Goal: Task Accomplishment & Management: Use online tool/utility

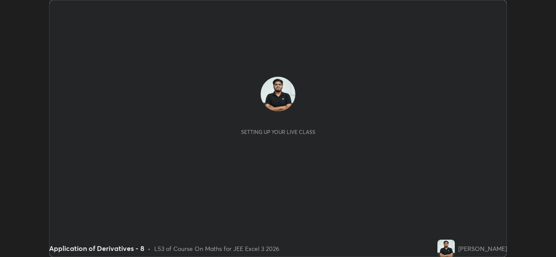
scroll to position [257, 555]
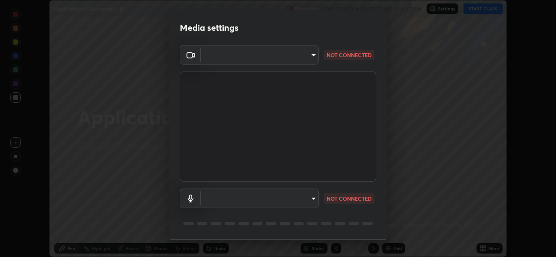
type input "01ba4e230c86726ed3cc2c83bf33541f2a1f81fc79d1918fb88ff4b5df00a70d"
type input "49b0a6df07a429b4aa0e143735b31e2a272de4ae34d33bd193cbc4de7c554cfd"
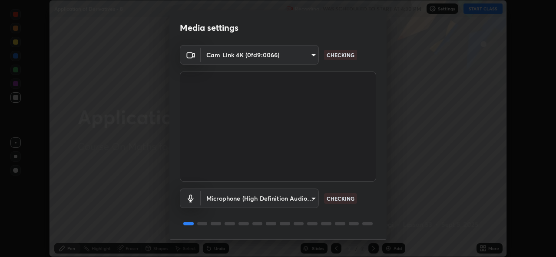
scroll to position [27, 0]
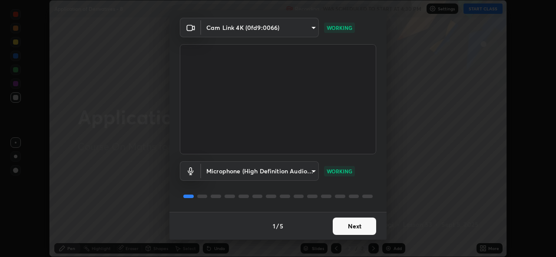
click at [341, 228] on button "Next" at bounding box center [353, 226] width 43 height 17
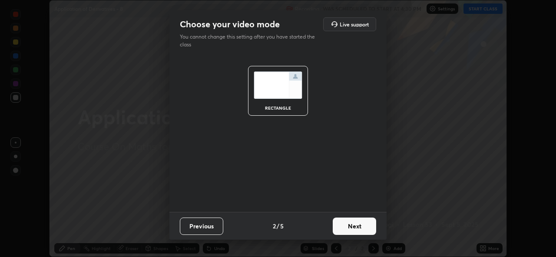
click at [342, 226] on button "Next" at bounding box center [353, 226] width 43 height 17
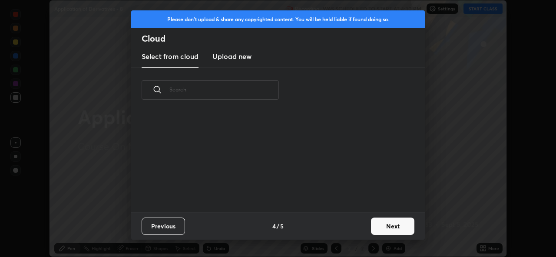
click at [344, 227] on div "Previous 4 / 5 Next" at bounding box center [277, 226] width 293 height 28
click at [386, 227] on button "Next" at bounding box center [392, 226] width 43 height 17
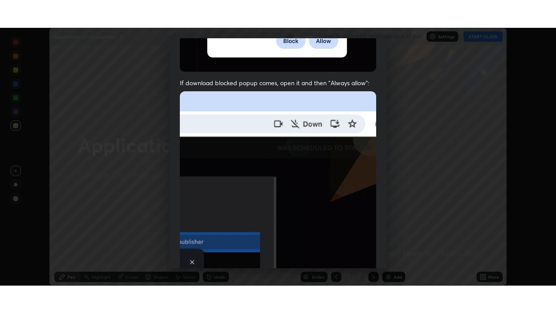
scroll to position [204, 0]
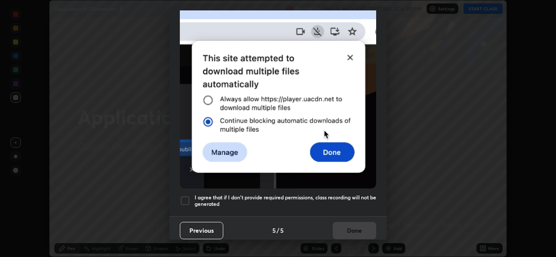
click at [183, 201] on div at bounding box center [185, 201] width 10 height 10
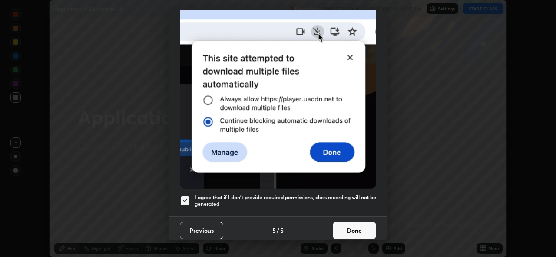
click at [352, 228] on button "Done" at bounding box center [353, 230] width 43 height 17
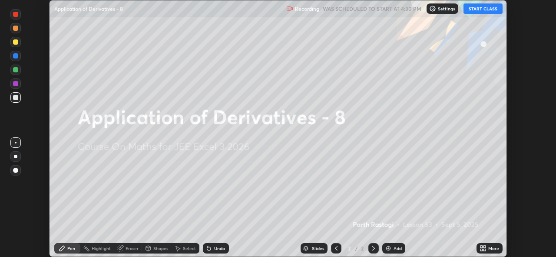
click at [393, 249] on div "Add" at bounding box center [397, 249] width 8 height 4
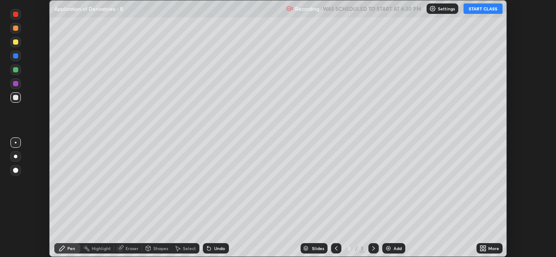
click at [484, 250] on icon at bounding box center [484, 250] width 2 height 2
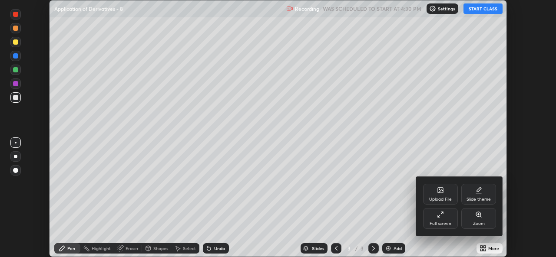
click at [482, 11] on div at bounding box center [278, 128] width 556 height 257
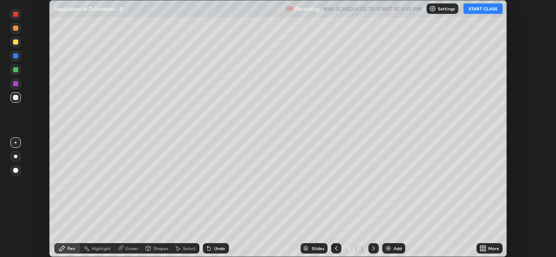
click at [482, 10] on button "START CLASS" at bounding box center [482, 8] width 39 height 10
click at [484, 250] on icon at bounding box center [484, 250] width 2 height 2
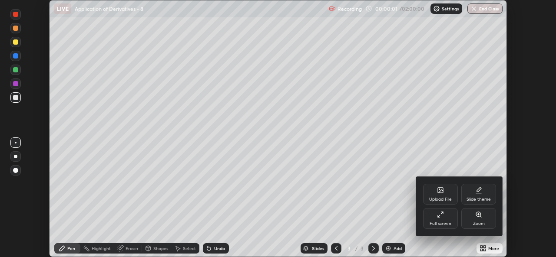
click at [442, 223] on div "Full screen" at bounding box center [440, 224] width 22 height 4
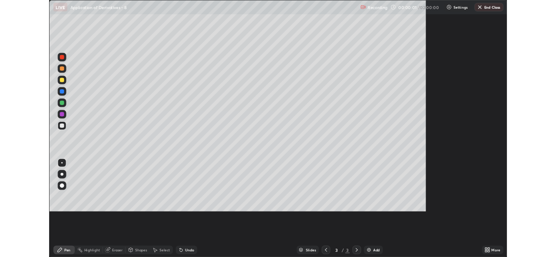
scroll to position [313, 556]
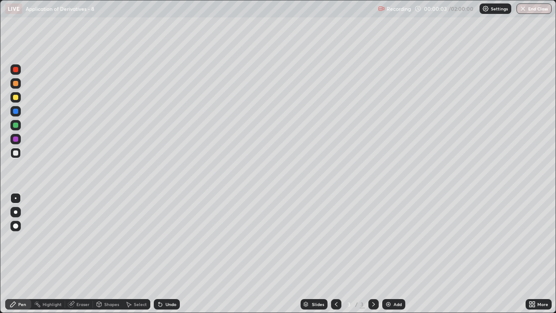
click at [17, 211] on div at bounding box center [15, 211] width 3 height 3
click at [12, 127] on div at bounding box center [15, 125] width 10 height 10
click at [15, 154] on div at bounding box center [15, 152] width 5 height 5
click at [15, 125] on div at bounding box center [15, 124] width 5 height 5
click at [14, 97] on div at bounding box center [15, 97] width 5 height 5
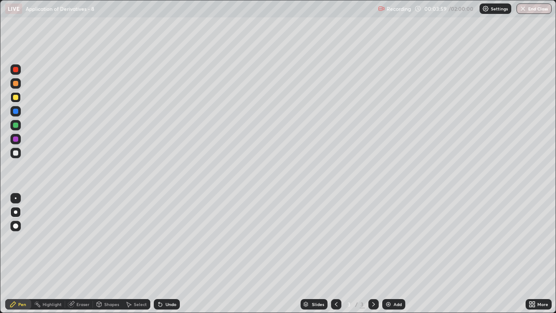
click at [10, 83] on div at bounding box center [15, 83] width 10 height 10
click at [174, 257] on div "Undo" at bounding box center [170, 304] width 11 height 4
click at [79, 257] on div "Eraser" at bounding box center [79, 304] width 28 height 10
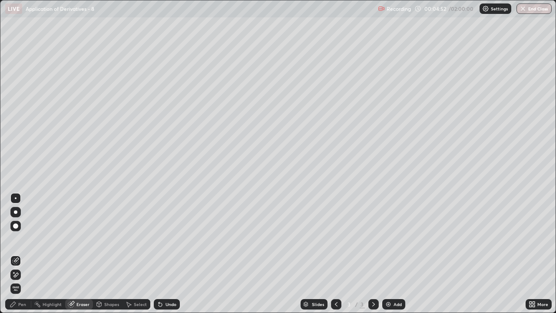
click at [16, 257] on icon at bounding box center [15, 274] width 7 height 7
click at [21, 257] on div "Pen" at bounding box center [18, 304] width 26 height 10
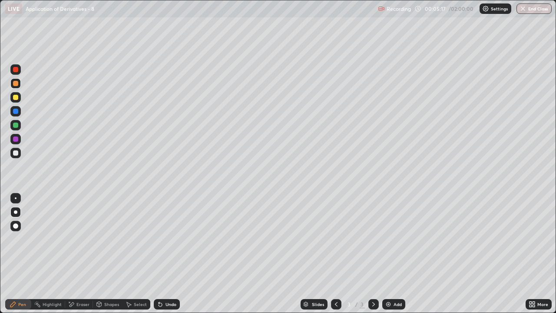
click at [16, 153] on div at bounding box center [15, 152] width 5 height 5
click at [16, 125] on div at bounding box center [15, 124] width 5 height 5
click at [20, 153] on div at bounding box center [15, 153] width 10 height 10
click at [79, 257] on div "Eraser" at bounding box center [79, 304] width 28 height 10
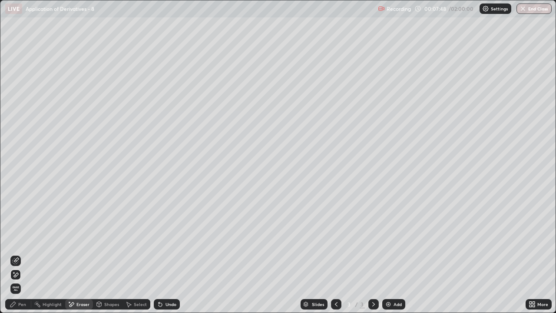
click at [16, 257] on icon at bounding box center [13, 303] width 7 height 7
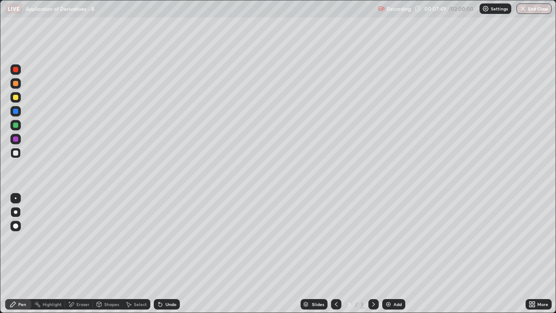
click at [16, 153] on div at bounding box center [15, 152] width 5 height 5
click at [137, 257] on div "Select" at bounding box center [140, 304] width 13 height 4
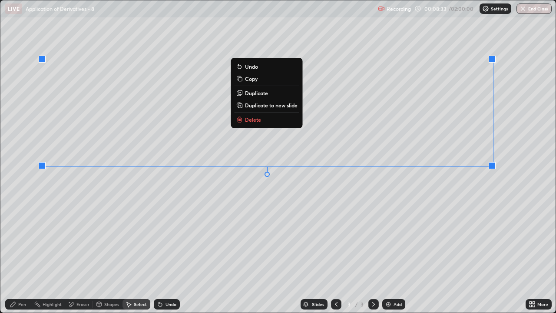
click at [261, 105] on p "Duplicate to new slide" at bounding box center [271, 105] width 53 height 7
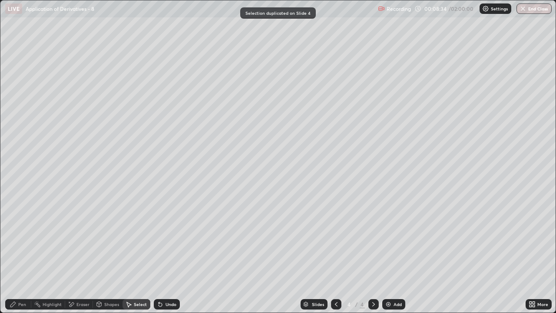
click at [335, 257] on icon at bounding box center [335, 303] width 7 height 7
click at [372, 257] on div at bounding box center [373, 304] width 10 height 10
click at [76, 257] on div "Eraser" at bounding box center [82, 304] width 13 height 4
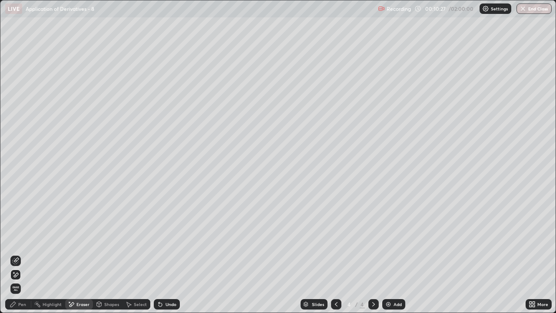
click at [23, 257] on div "Pen" at bounding box center [18, 304] width 26 height 10
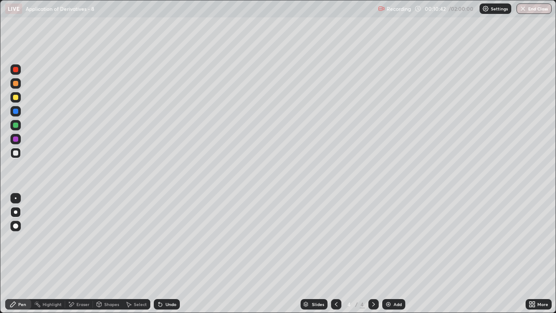
click at [11, 127] on div at bounding box center [15, 125] width 10 height 10
click at [79, 257] on div "Eraser" at bounding box center [82, 304] width 13 height 4
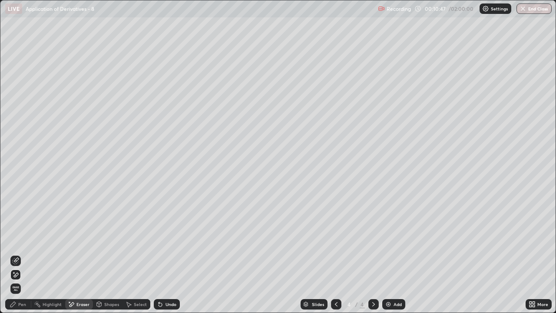
click at [19, 257] on div "Pen" at bounding box center [22, 304] width 8 height 4
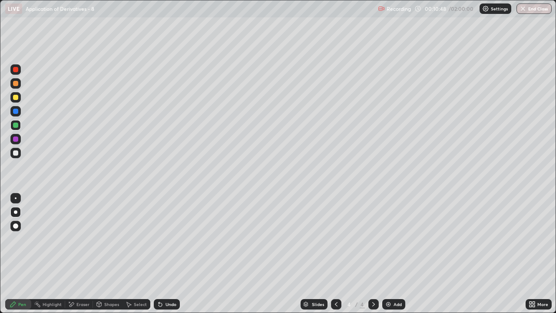
click at [14, 153] on div at bounding box center [15, 152] width 5 height 5
click at [21, 257] on div "Pen" at bounding box center [22, 304] width 8 height 4
click at [394, 257] on div "Add" at bounding box center [397, 304] width 8 height 4
click at [15, 124] on div at bounding box center [15, 124] width 5 height 5
click at [16, 155] on div at bounding box center [15, 152] width 5 height 5
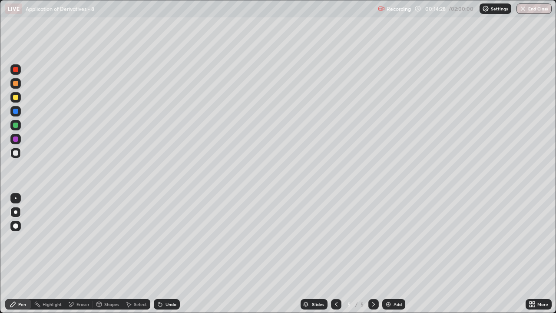
click at [14, 125] on div at bounding box center [15, 124] width 5 height 5
click at [161, 257] on div "Undo" at bounding box center [167, 304] width 26 height 10
click at [135, 257] on div "Select" at bounding box center [140, 304] width 13 height 4
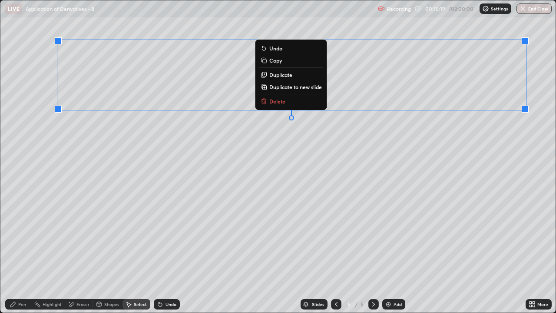
click at [290, 75] on p "Duplicate" at bounding box center [280, 74] width 23 height 7
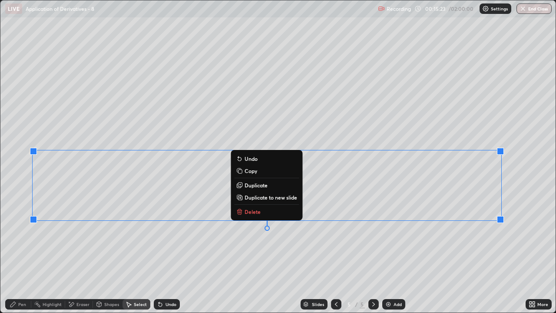
click at [80, 257] on div "Eraser" at bounding box center [82, 304] width 13 height 4
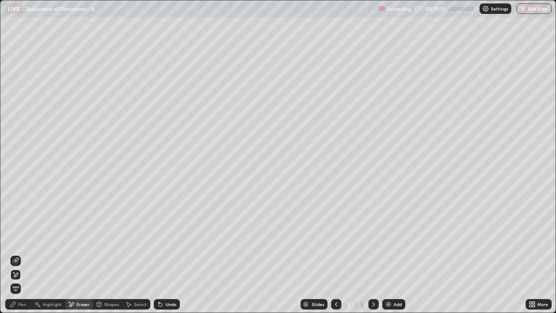
click at [20, 257] on div "Pen" at bounding box center [18, 304] width 26 height 10
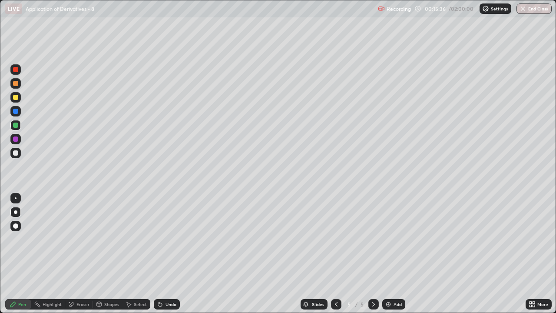
click at [15, 156] on div at bounding box center [15, 153] width 10 height 10
click at [80, 257] on div "Eraser" at bounding box center [82, 304] width 13 height 4
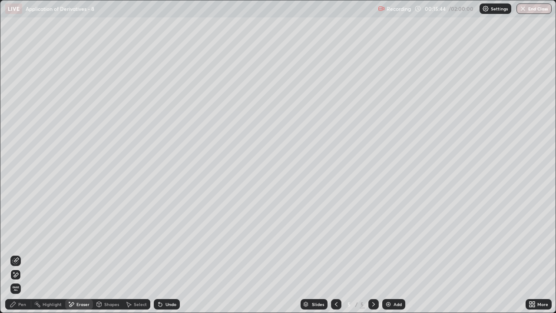
click at [20, 257] on div "Pen" at bounding box center [18, 304] width 26 height 10
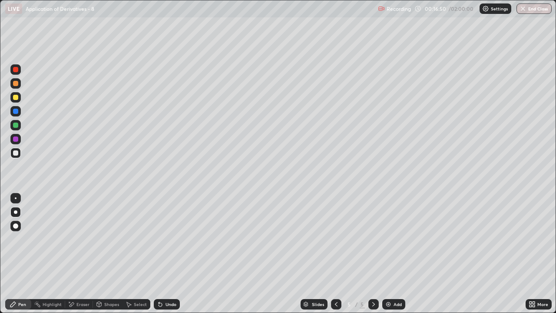
click at [397, 257] on div "Add" at bounding box center [393, 304] width 23 height 10
click at [106, 257] on div "Shapes" at bounding box center [111, 304] width 15 height 4
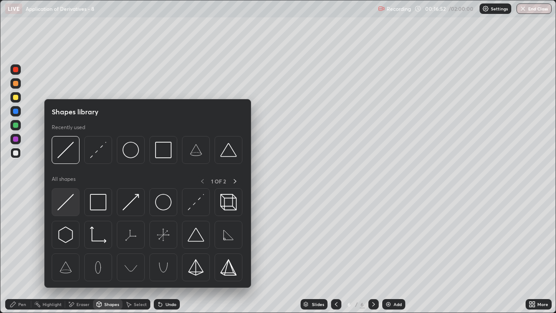
click at [67, 206] on img at bounding box center [65, 202] width 16 height 16
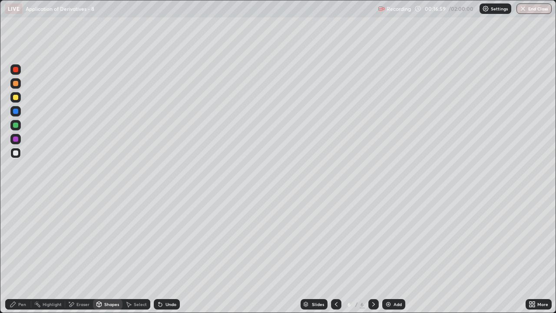
click at [16, 125] on div at bounding box center [15, 124] width 5 height 5
click at [20, 257] on div "Pen" at bounding box center [18, 304] width 26 height 10
click at [171, 257] on div "Undo" at bounding box center [170, 304] width 11 height 4
click at [105, 257] on div "Shapes" at bounding box center [111, 304] width 15 height 4
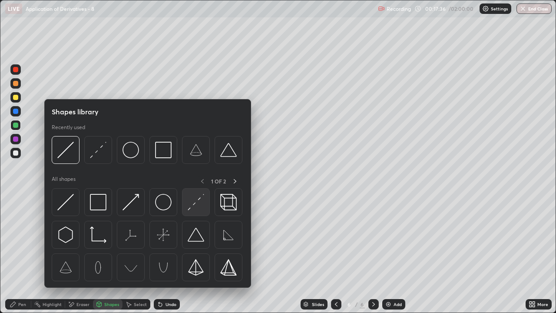
click at [202, 204] on img at bounding box center [196, 202] width 16 height 16
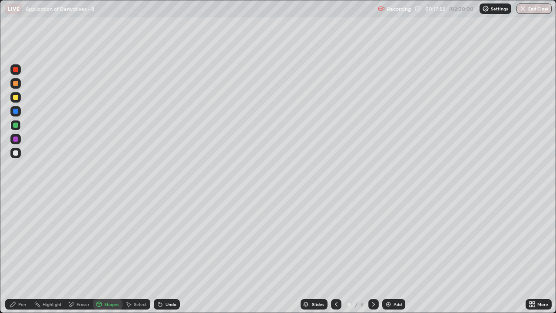
click at [17, 257] on div "Pen" at bounding box center [18, 304] width 26 height 10
click at [20, 257] on div "Pen" at bounding box center [22, 304] width 8 height 4
click at [13, 152] on div at bounding box center [15, 152] width 5 height 5
click at [395, 257] on div "Add" at bounding box center [393, 304] width 23 height 10
click at [167, 257] on div "Undo" at bounding box center [170, 304] width 11 height 4
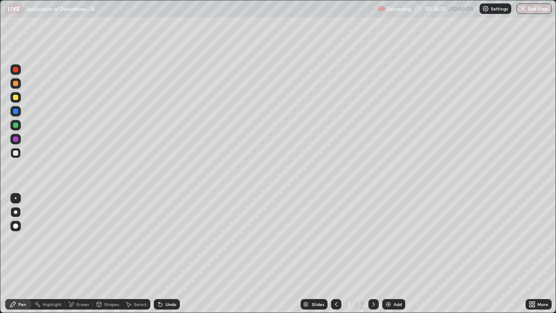
click at [169, 257] on div "Undo" at bounding box center [170, 304] width 11 height 4
click at [338, 257] on icon at bounding box center [335, 303] width 7 height 7
click at [165, 257] on div "Undo" at bounding box center [170, 304] width 11 height 4
click at [169, 257] on div "Undo" at bounding box center [170, 304] width 11 height 4
click at [372, 257] on icon at bounding box center [373, 303] width 7 height 7
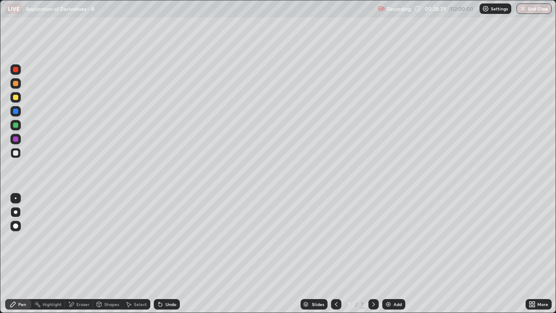
click at [107, 257] on div "Shapes" at bounding box center [111, 304] width 15 height 4
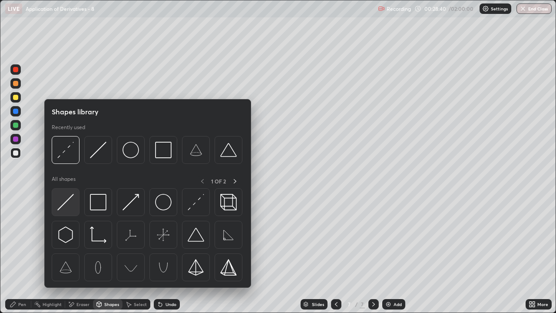
click at [67, 201] on img at bounding box center [65, 202] width 16 height 16
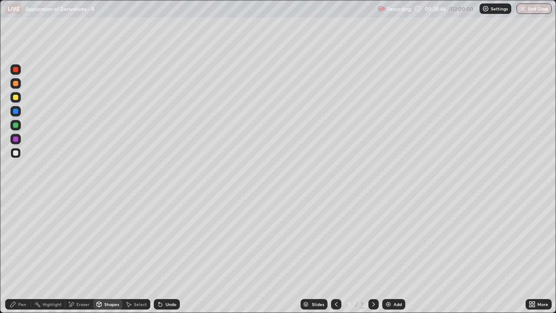
click at [135, 257] on div "Select" at bounding box center [140, 304] width 13 height 4
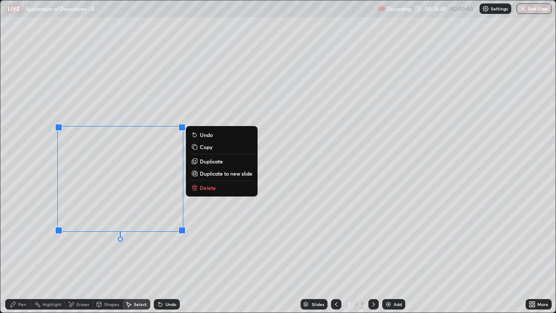
click at [207, 161] on p "Duplicate" at bounding box center [211, 161] width 23 height 7
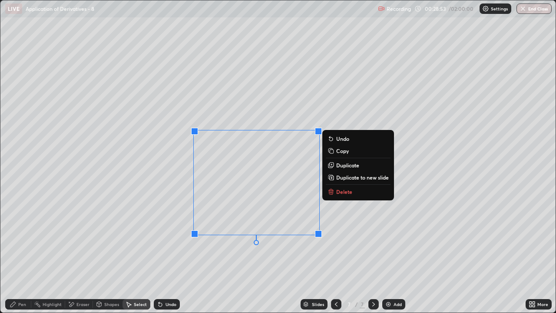
click at [340, 167] on p "Duplicate" at bounding box center [347, 164] width 23 height 7
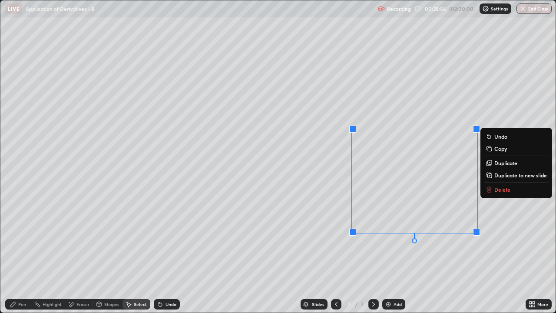
click at [20, 257] on div "Pen" at bounding box center [22, 304] width 8 height 4
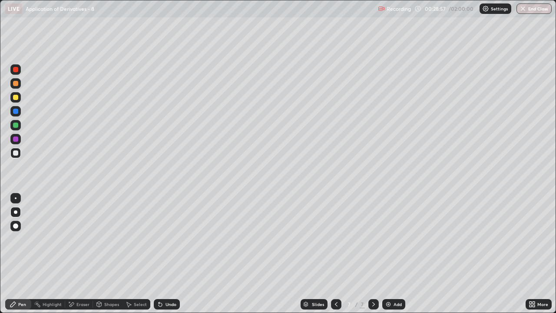
click at [14, 124] on div at bounding box center [15, 124] width 5 height 5
click at [544, 257] on div "More" at bounding box center [542, 304] width 11 height 4
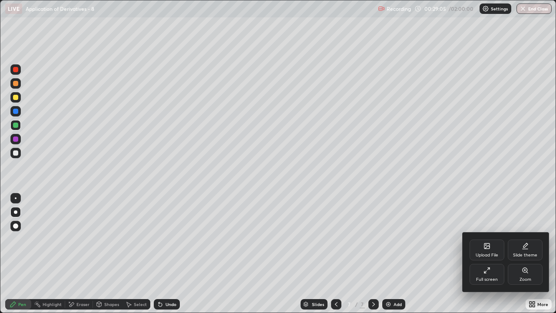
click at [480, 257] on div "Full screen" at bounding box center [486, 273] width 35 height 21
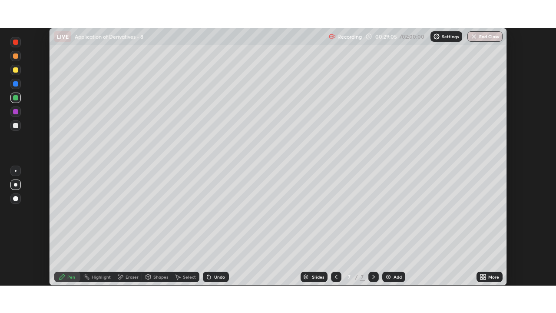
scroll to position [43147, 42849]
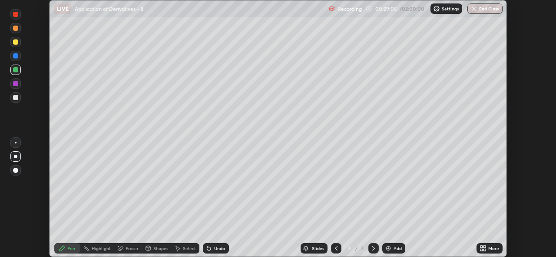
click at [481, 248] on icon at bounding box center [482, 248] width 7 height 7
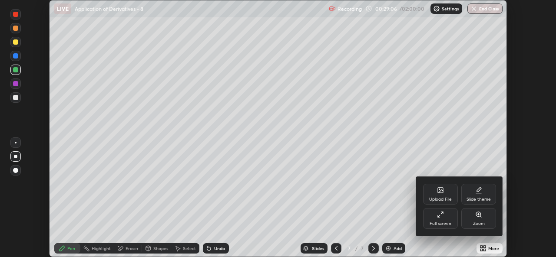
click at [431, 223] on div "Full screen" at bounding box center [440, 224] width 22 height 4
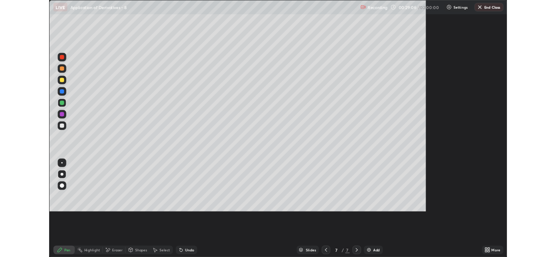
scroll to position [313, 556]
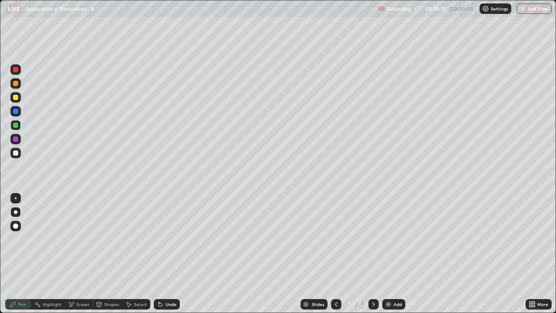
click at [107, 257] on div "Shapes" at bounding box center [111, 304] width 15 height 4
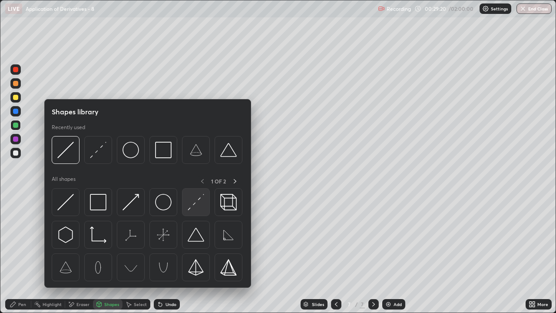
click at [201, 199] on img at bounding box center [196, 202] width 16 height 16
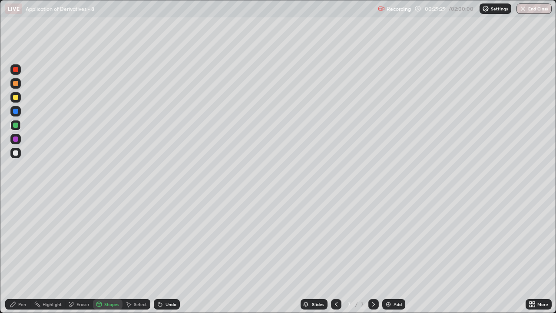
click at [22, 257] on div "Pen" at bounding box center [18, 304] width 26 height 10
click at [103, 257] on div "Shapes" at bounding box center [108, 304] width 30 height 10
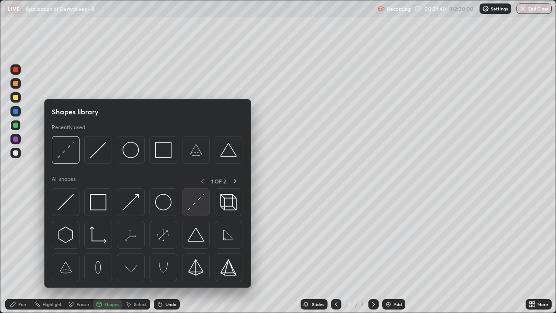
click at [194, 198] on img at bounding box center [196, 202] width 16 height 16
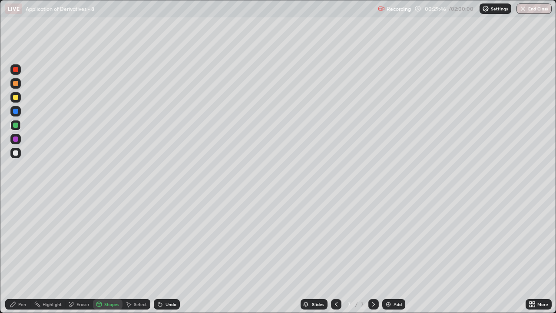
click at [10, 257] on div "Pen" at bounding box center [18, 304] width 26 height 10
click at [105, 257] on div "Shapes" at bounding box center [111, 304] width 15 height 4
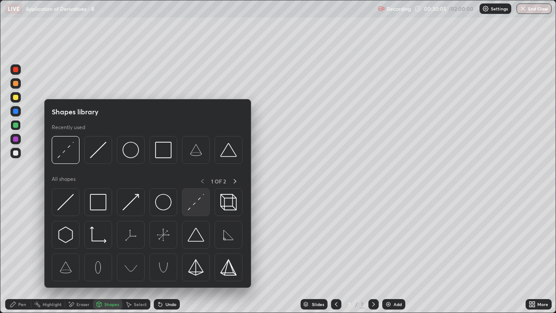
click at [196, 203] on img at bounding box center [196, 202] width 16 height 16
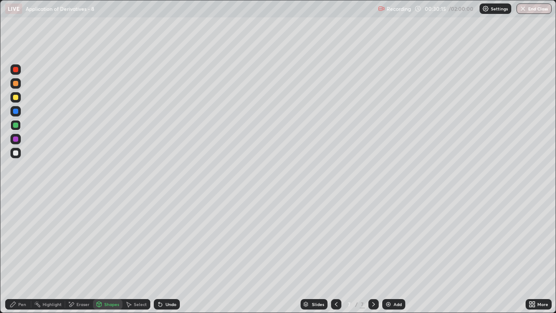
click at [17, 257] on div "Pen" at bounding box center [18, 304] width 26 height 10
click at [17, 153] on div at bounding box center [15, 152] width 5 height 5
click at [16, 156] on div at bounding box center [15, 153] width 10 height 10
click at [393, 257] on div "Add" at bounding box center [393, 304] width 23 height 10
click at [106, 257] on div "Shapes" at bounding box center [111, 304] width 15 height 4
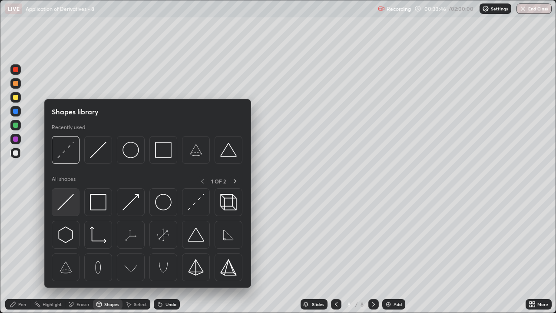
click at [69, 199] on img at bounding box center [65, 202] width 16 height 16
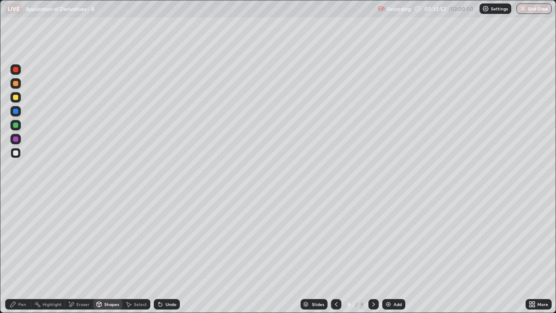
click at [135, 257] on div "Select" at bounding box center [136, 304] width 28 height 10
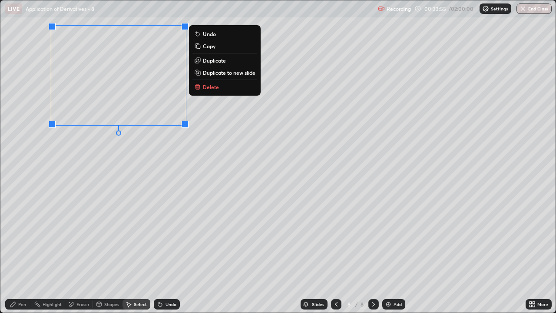
click at [207, 60] on p "Duplicate" at bounding box center [214, 60] width 23 height 7
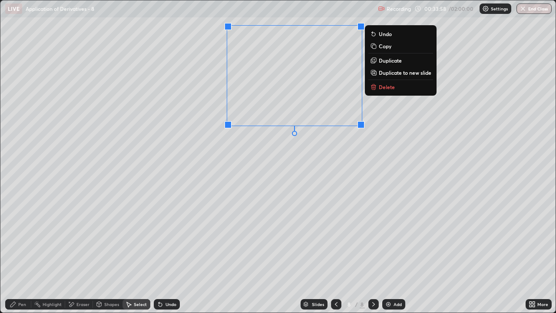
click at [385, 61] on p "Duplicate" at bounding box center [389, 60] width 23 height 7
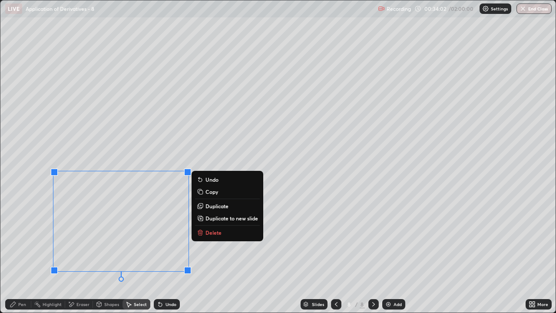
click at [21, 257] on div "Pen" at bounding box center [18, 304] width 26 height 10
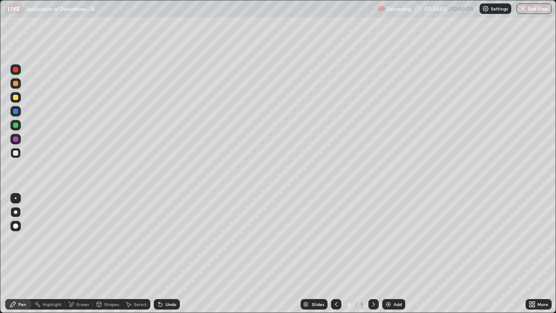
click at [16, 124] on div at bounding box center [15, 124] width 5 height 5
click at [530, 257] on icon at bounding box center [530, 302] width 2 height 2
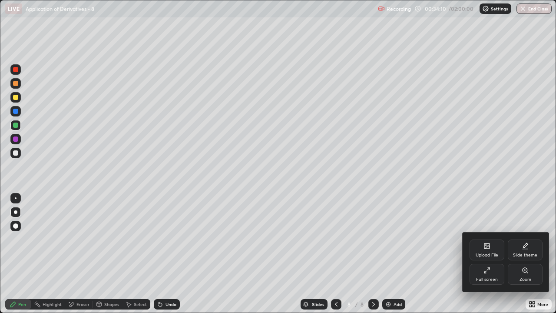
click at [484, 257] on div "Full screen" at bounding box center [487, 279] width 22 height 4
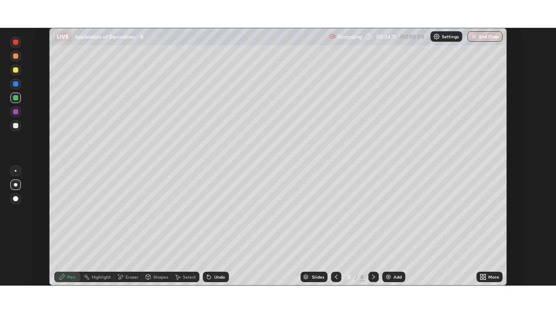
scroll to position [43147, 42849]
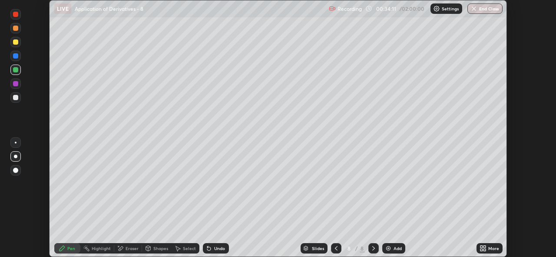
click at [480, 250] on icon at bounding box center [482, 248] width 7 height 7
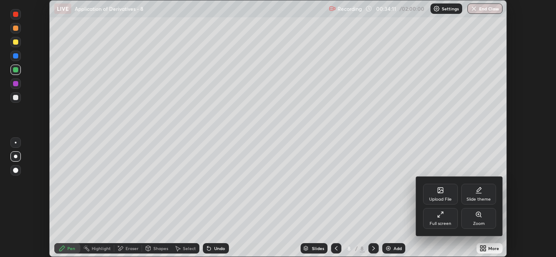
click at [429, 222] on div "Full screen" at bounding box center [440, 224] width 22 height 4
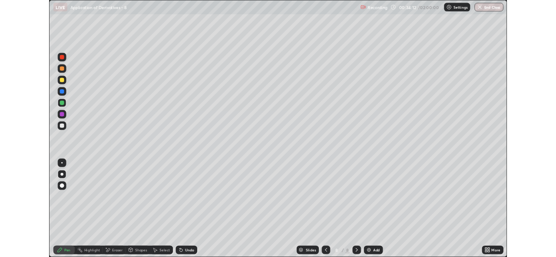
scroll to position [313, 556]
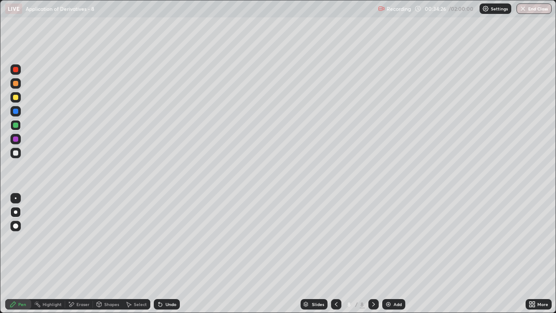
click at [108, 257] on div "Shapes" at bounding box center [108, 304] width 30 height 10
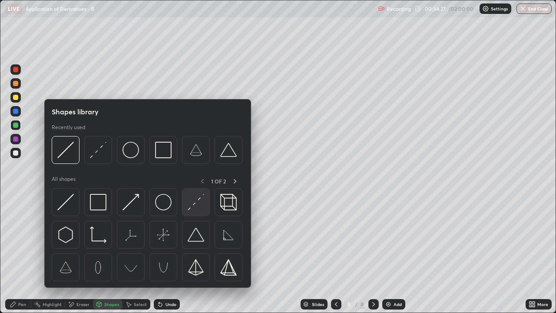
click at [200, 200] on img at bounding box center [196, 202] width 16 height 16
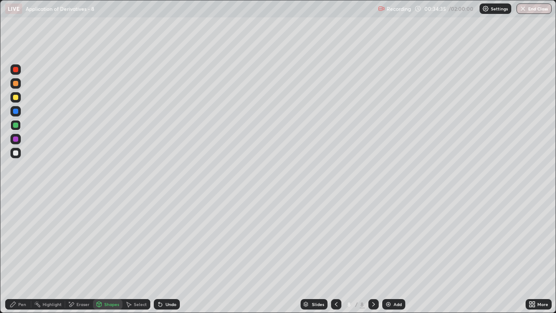
click at [23, 257] on div "Pen" at bounding box center [18, 304] width 26 height 10
click at [104, 257] on div "Shapes" at bounding box center [111, 304] width 15 height 4
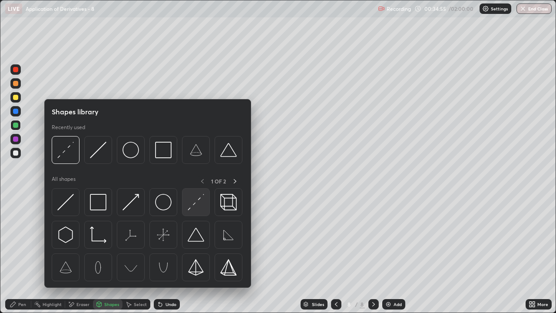
click at [200, 201] on img at bounding box center [196, 202] width 16 height 16
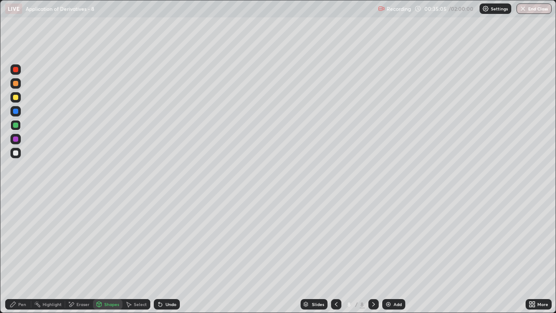
click at [22, 257] on div "Pen" at bounding box center [22, 304] width 8 height 4
click at [109, 257] on div "Shapes" at bounding box center [111, 304] width 15 height 4
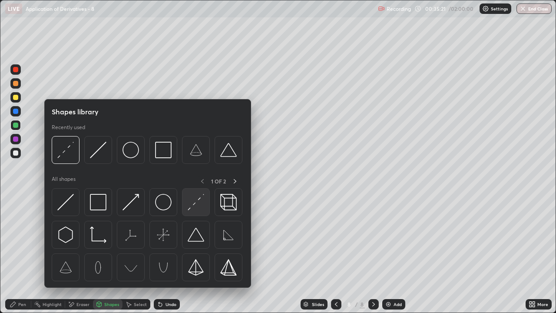
click at [200, 199] on img at bounding box center [196, 202] width 16 height 16
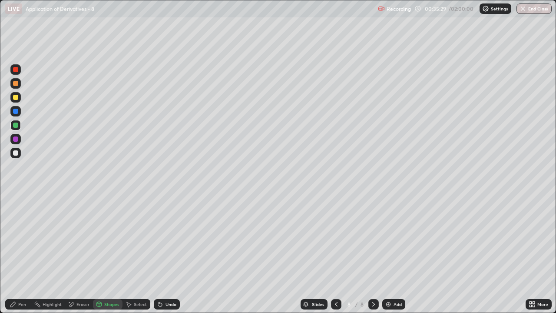
click at [16, 257] on icon at bounding box center [13, 303] width 7 height 7
click at [17, 153] on div at bounding box center [15, 152] width 5 height 5
click at [400, 257] on div "Add" at bounding box center [393, 304] width 23 height 10
click at [14, 126] on div at bounding box center [15, 124] width 5 height 5
click at [79, 257] on div "Eraser" at bounding box center [82, 304] width 13 height 4
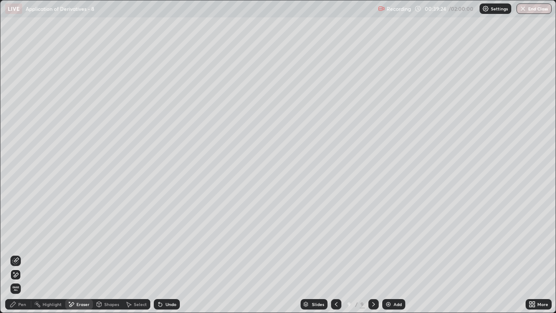
click at [19, 257] on div "Pen" at bounding box center [22, 304] width 8 height 4
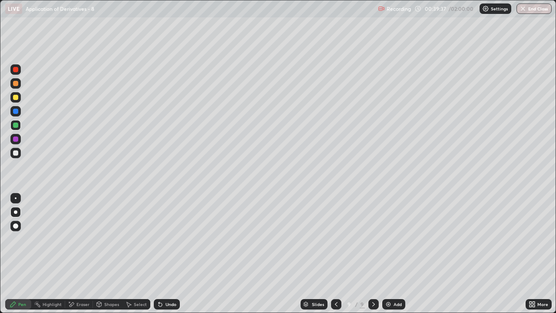
click at [79, 257] on div "Eraser" at bounding box center [82, 304] width 13 height 4
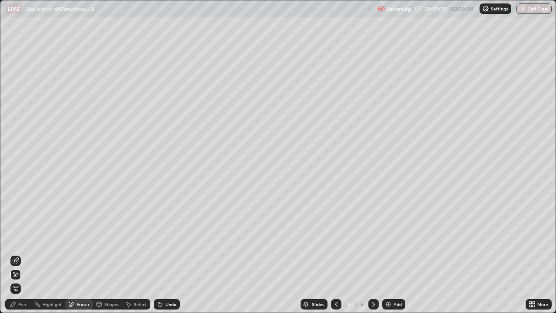
click at [19, 257] on div "Pen" at bounding box center [22, 304] width 8 height 4
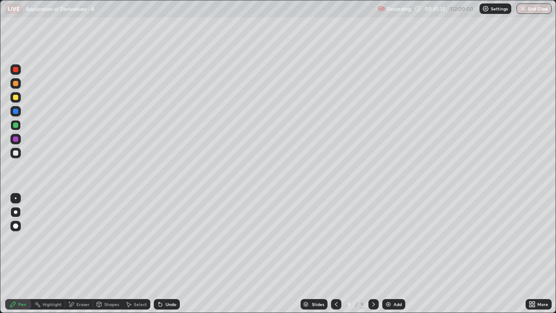
click at [13, 101] on div at bounding box center [15, 97] width 10 height 10
click at [109, 257] on div "Shapes" at bounding box center [111, 304] width 15 height 4
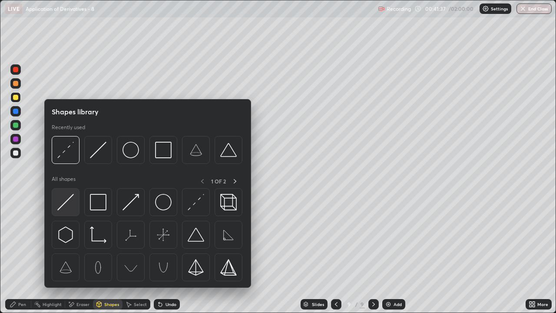
click at [69, 205] on img at bounding box center [65, 202] width 16 height 16
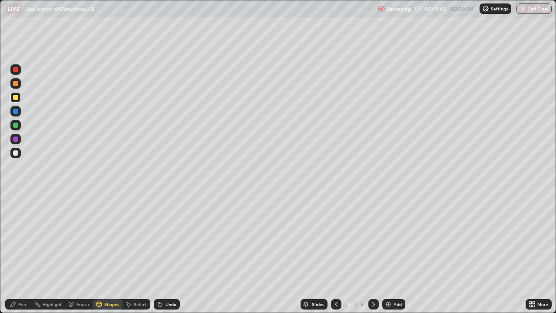
click at [20, 257] on div "Pen" at bounding box center [22, 304] width 8 height 4
click at [111, 257] on div "Shapes" at bounding box center [111, 304] width 15 height 4
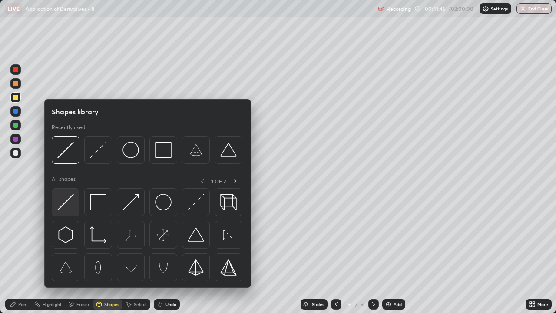
click at [60, 200] on img at bounding box center [65, 202] width 16 height 16
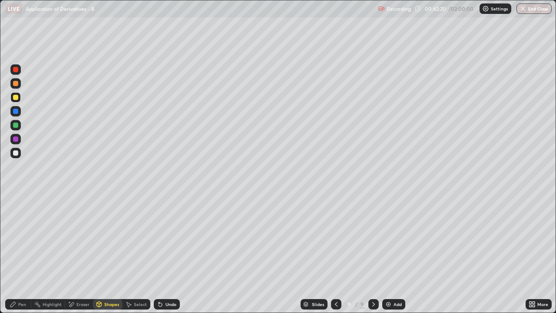
click at [105, 257] on div "Shapes" at bounding box center [111, 304] width 15 height 4
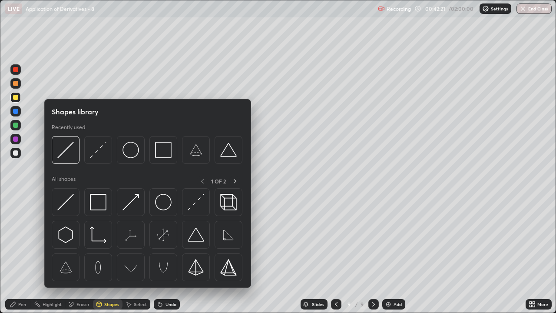
click at [19, 257] on div "Pen" at bounding box center [18, 304] width 26 height 10
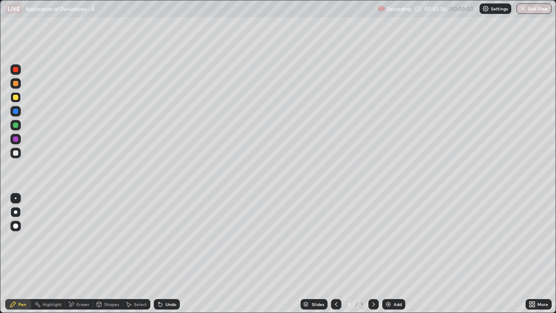
click at [13, 154] on div at bounding box center [15, 152] width 5 height 5
click at [164, 257] on div "Undo" at bounding box center [167, 304] width 26 height 10
click at [167, 257] on div "Undo" at bounding box center [167, 304] width 26 height 10
click at [398, 257] on div "Add" at bounding box center [393, 304] width 23 height 10
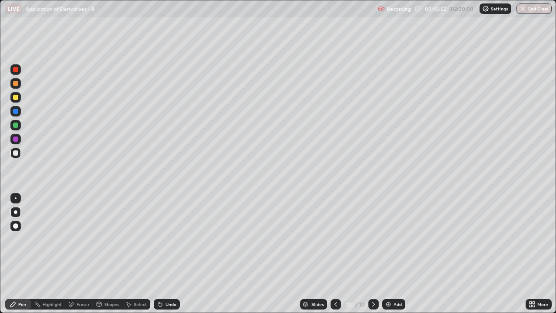
click at [16, 127] on div at bounding box center [15, 124] width 5 height 5
click at [15, 156] on div at bounding box center [15, 153] width 10 height 10
click at [14, 95] on div at bounding box center [15, 97] width 5 height 5
click at [134, 257] on div "Select" at bounding box center [140, 304] width 13 height 4
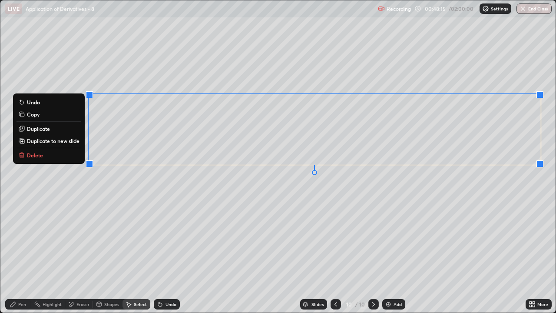
click at [54, 128] on button "Duplicate" at bounding box center [48, 128] width 65 height 10
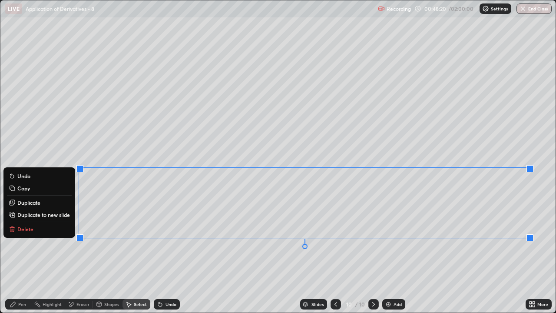
click at [77, 257] on div "Eraser" at bounding box center [79, 304] width 28 height 10
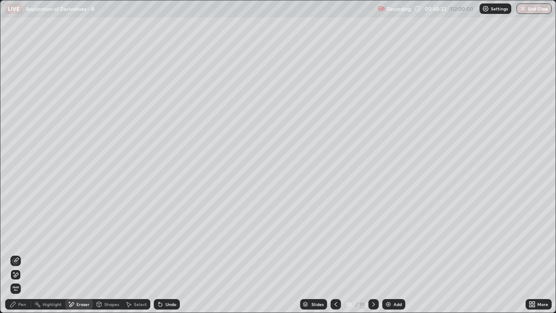
click at [18, 257] on div "Pen" at bounding box center [18, 304] width 26 height 10
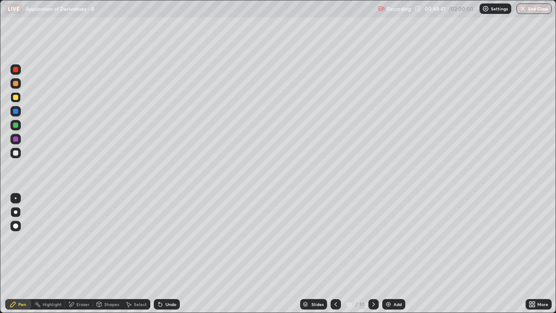
click at [532, 257] on icon at bounding box center [533, 305] width 2 height 2
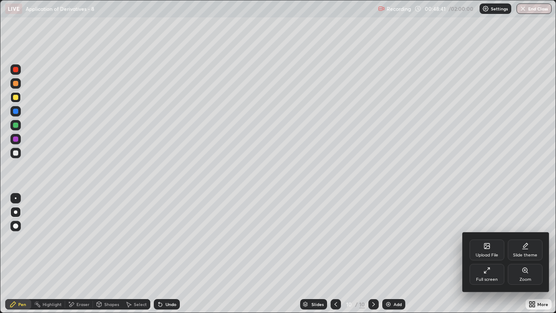
click at [479, 257] on div "Full screen" at bounding box center [486, 273] width 35 height 21
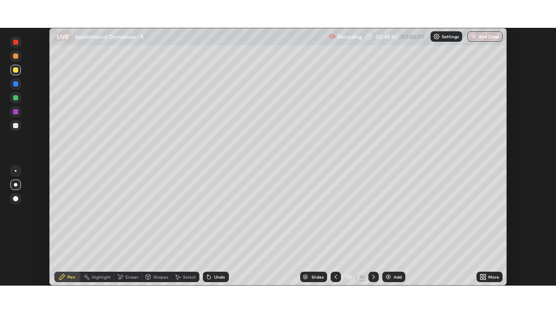
scroll to position [43147, 42849]
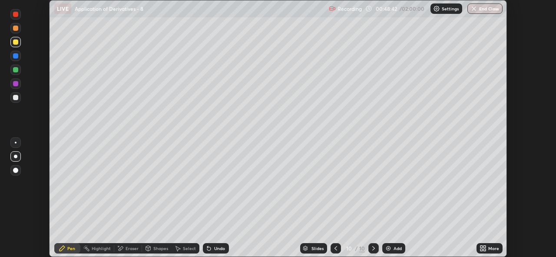
click at [492, 249] on div "More" at bounding box center [493, 249] width 11 height 4
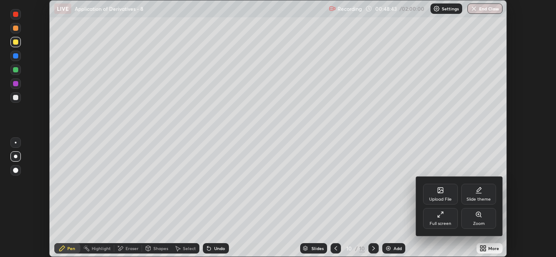
click at [443, 222] on div "Full screen" at bounding box center [440, 224] width 22 height 4
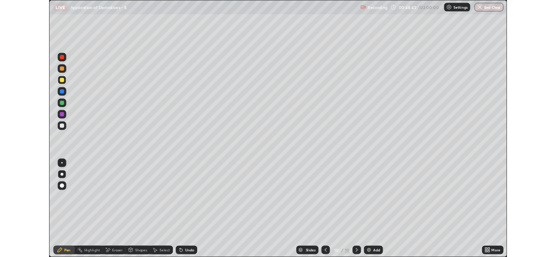
scroll to position [313, 556]
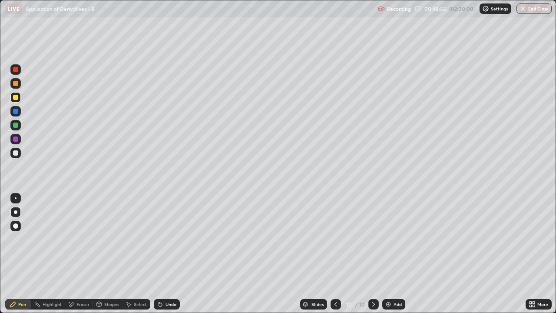
click at [16, 153] on div at bounding box center [15, 152] width 5 height 5
click at [397, 257] on div "Add" at bounding box center [393, 304] width 23 height 10
click at [106, 257] on div "Shapes" at bounding box center [111, 304] width 15 height 4
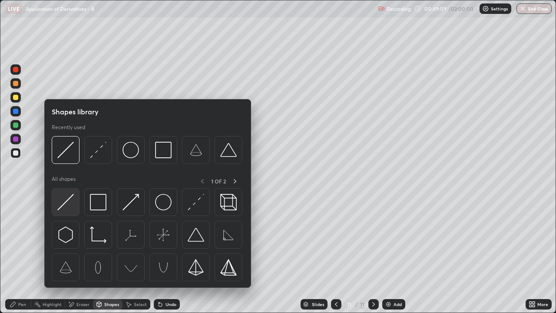
click at [69, 199] on img at bounding box center [65, 202] width 16 height 16
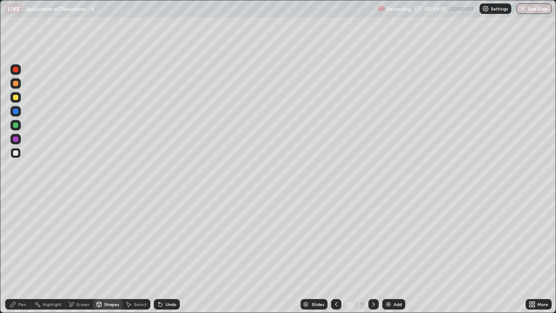
click at [16, 96] on div at bounding box center [15, 97] width 5 height 5
click at [15, 122] on div at bounding box center [15, 124] width 5 height 5
click at [16, 257] on icon at bounding box center [13, 303] width 7 height 7
click at [13, 158] on div at bounding box center [15, 153] width 10 height 10
click at [101, 257] on div "Shapes" at bounding box center [108, 304] width 30 height 10
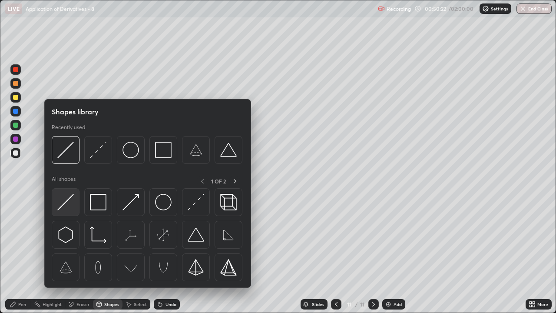
click at [69, 204] on img at bounding box center [65, 202] width 16 height 16
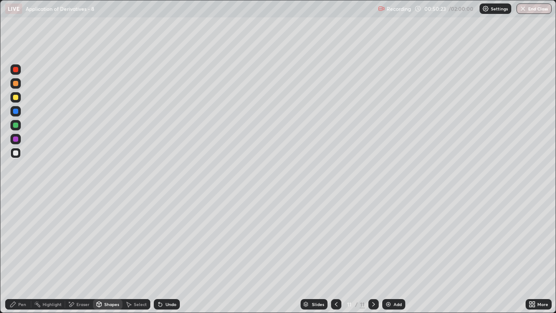
click at [16, 123] on div at bounding box center [15, 124] width 5 height 5
click at [16, 98] on div at bounding box center [15, 97] width 5 height 5
click at [18, 257] on div "Pen" at bounding box center [18, 304] width 26 height 10
click at [336, 257] on div at bounding box center [336, 303] width 10 height 17
click at [371, 257] on icon at bounding box center [373, 303] width 7 height 7
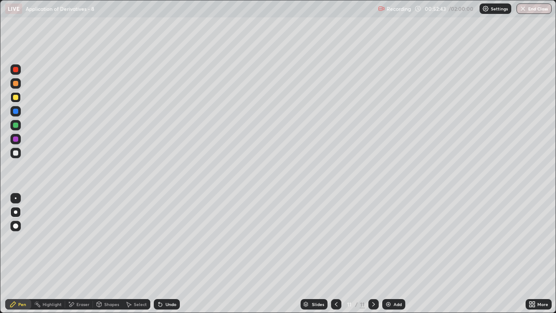
click at [16, 125] on div at bounding box center [15, 124] width 5 height 5
click at [335, 257] on icon at bounding box center [335, 303] width 7 height 7
click at [372, 257] on icon at bounding box center [373, 303] width 7 height 7
click at [13, 155] on div at bounding box center [15, 153] width 10 height 10
click at [13, 126] on div at bounding box center [15, 124] width 5 height 5
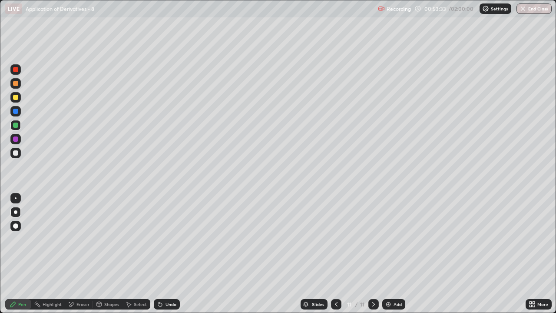
click at [170, 257] on div "Undo" at bounding box center [170, 304] width 11 height 4
click at [165, 257] on div "Undo" at bounding box center [167, 304] width 26 height 10
click at [163, 257] on div "Undo" at bounding box center [167, 304] width 26 height 10
click at [170, 257] on div "Undo" at bounding box center [170, 304] width 11 height 4
click at [173, 257] on div "Undo" at bounding box center [170, 304] width 11 height 4
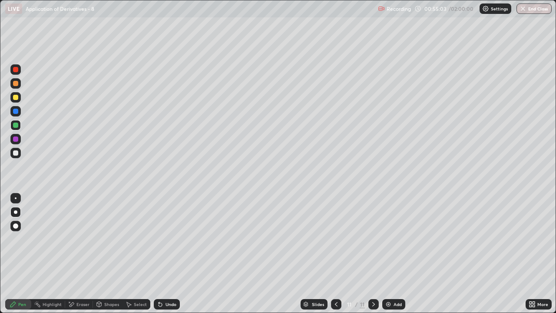
click at [16, 153] on div at bounding box center [15, 152] width 5 height 5
click at [395, 257] on div "Add" at bounding box center [393, 304] width 23 height 10
click at [16, 154] on div at bounding box center [15, 152] width 5 height 5
click at [16, 125] on div at bounding box center [15, 124] width 5 height 5
click at [170, 257] on div "Undo" at bounding box center [170, 304] width 11 height 4
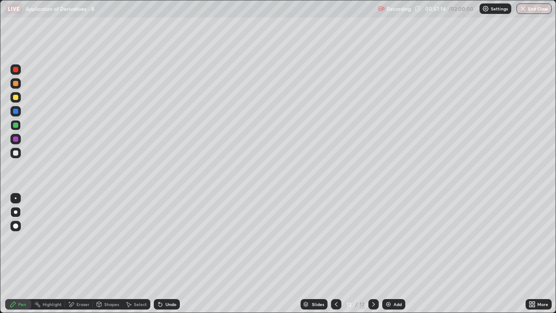
click at [170, 257] on div "Undo" at bounding box center [170, 304] width 11 height 4
click at [168, 257] on div "Undo" at bounding box center [170, 304] width 11 height 4
click at [168, 257] on div "Undo" at bounding box center [167, 304] width 26 height 10
click at [167, 257] on div "Undo" at bounding box center [167, 304] width 26 height 10
click at [163, 257] on div "Undo" at bounding box center [167, 304] width 26 height 10
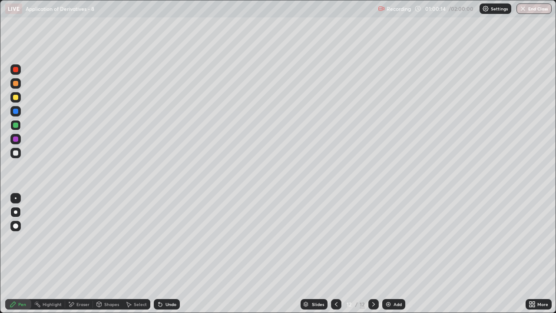
click at [394, 257] on div "Add" at bounding box center [397, 304] width 8 height 4
click at [16, 124] on div at bounding box center [15, 124] width 5 height 5
click at [14, 96] on div at bounding box center [15, 97] width 5 height 5
click at [77, 257] on div "Eraser" at bounding box center [82, 304] width 13 height 4
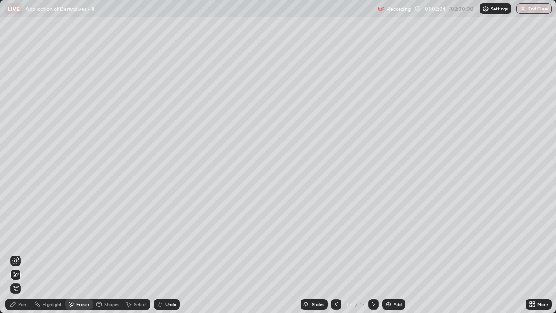
click at [19, 257] on div "Pen" at bounding box center [18, 304] width 26 height 10
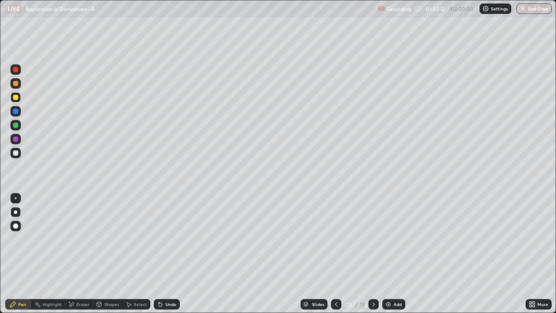
click at [339, 257] on div at bounding box center [336, 304] width 10 height 10
click at [373, 257] on div at bounding box center [373, 304] width 10 height 10
click at [164, 257] on div "Undo" at bounding box center [167, 304] width 26 height 10
click at [20, 257] on div "Pen" at bounding box center [18, 304] width 26 height 10
click at [76, 257] on div "Eraser" at bounding box center [82, 304] width 13 height 4
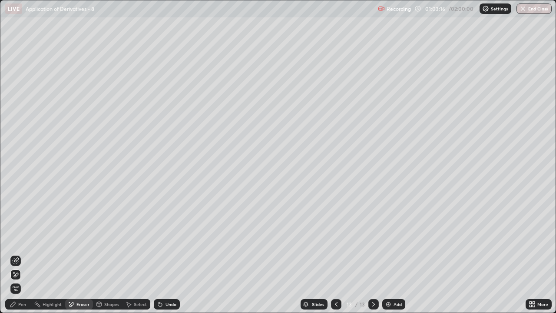
click at [20, 257] on div "Pen" at bounding box center [18, 304] width 26 height 10
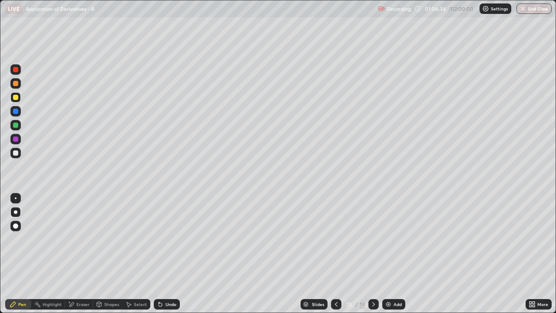
click at [336, 257] on div at bounding box center [336, 304] width 10 height 10
click at [372, 257] on icon at bounding box center [373, 304] width 3 height 4
click at [396, 257] on div "Add" at bounding box center [393, 304] width 23 height 10
click at [14, 125] on div at bounding box center [15, 124] width 5 height 5
click at [13, 152] on div at bounding box center [15, 152] width 5 height 5
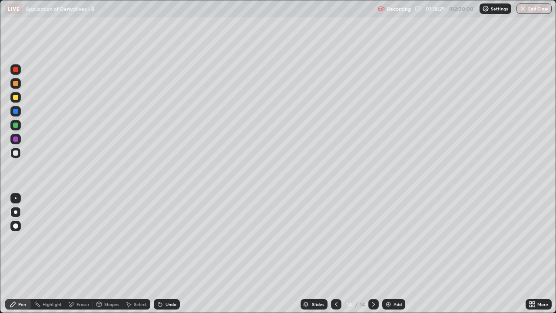
click at [13, 126] on div at bounding box center [15, 124] width 5 height 5
click at [392, 257] on div "Add" at bounding box center [393, 304] width 23 height 10
click at [16, 153] on div at bounding box center [15, 152] width 5 height 5
click at [163, 257] on div "Undo" at bounding box center [167, 304] width 26 height 10
click at [392, 257] on div "Add" at bounding box center [393, 304] width 23 height 10
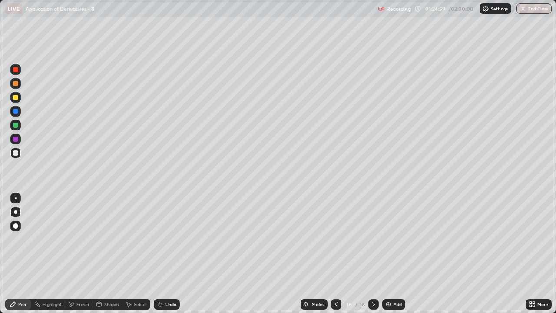
click at [15, 124] on div at bounding box center [15, 124] width 5 height 5
click at [168, 257] on div "Undo" at bounding box center [170, 304] width 11 height 4
click at [14, 153] on div at bounding box center [15, 152] width 5 height 5
click at [110, 257] on div "Shapes" at bounding box center [108, 304] width 30 height 10
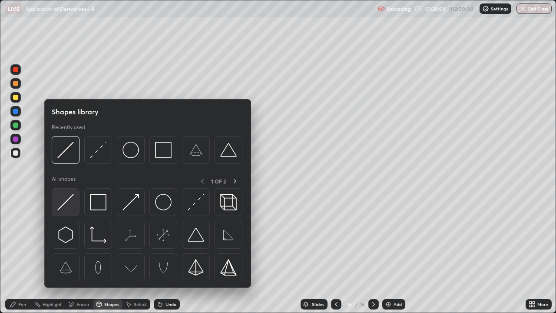
click at [68, 207] on img at bounding box center [65, 202] width 16 height 16
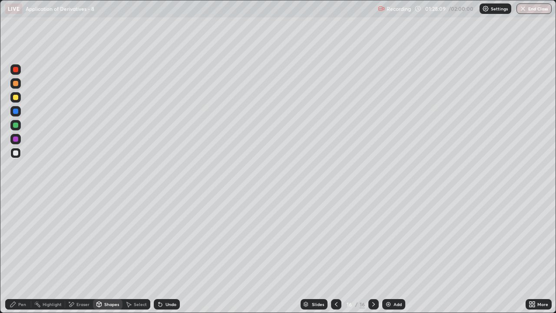
click at [18, 257] on div "Pen" at bounding box center [18, 304] width 26 height 10
click at [14, 125] on div at bounding box center [15, 124] width 5 height 5
click at [393, 257] on div "Add" at bounding box center [397, 304] width 8 height 4
click at [19, 125] on div at bounding box center [15, 125] width 10 height 10
click at [76, 257] on div "Eraser" at bounding box center [79, 304] width 28 height 10
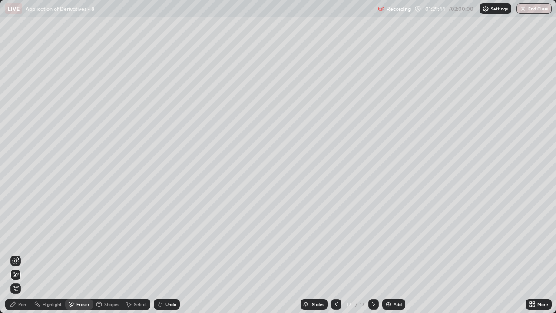
click at [22, 257] on div "Pen" at bounding box center [18, 304] width 26 height 10
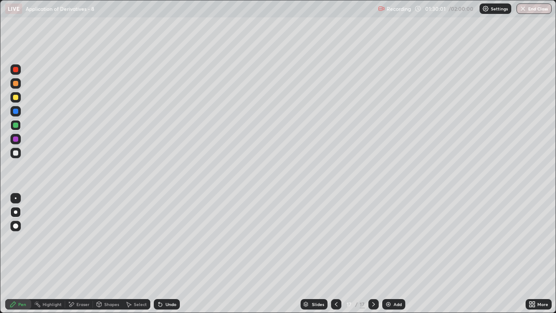
click at [78, 257] on div "Eraser" at bounding box center [82, 304] width 13 height 4
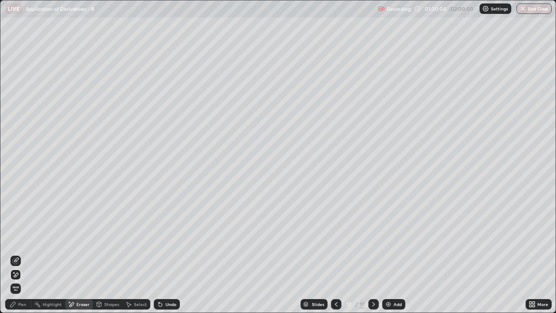
click at [18, 257] on div "Pen" at bounding box center [18, 304] width 26 height 10
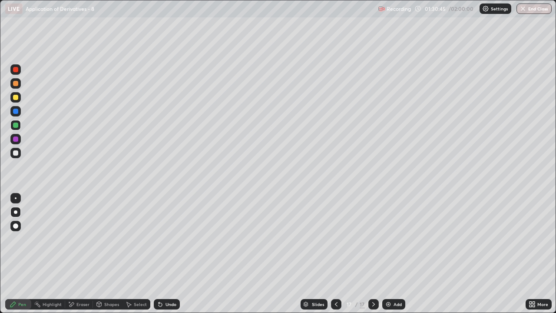
click at [166, 257] on div "Undo" at bounding box center [170, 304] width 11 height 4
click at [167, 257] on div "Undo" at bounding box center [170, 304] width 11 height 4
click at [109, 257] on div "Shapes" at bounding box center [111, 304] width 15 height 4
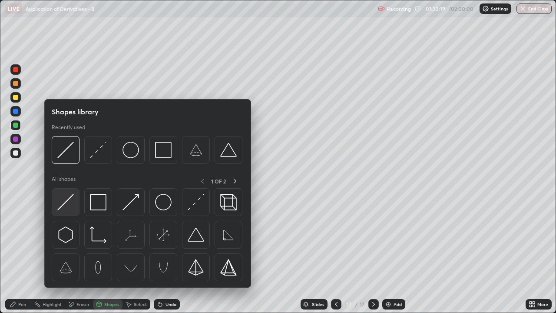
click at [69, 204] on img at bounding box center [65, 202] width 16 height 16
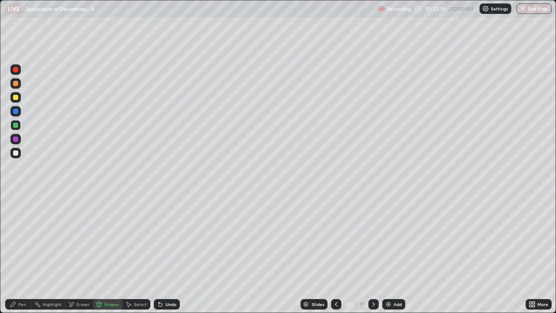
click at [15, 153] on div at bounding box center [15, 152] width 5 height 5
click at [13, 126] on div at bounding box center [15, 124] width 5 height 5
click at [168, 257] on div "Undo" at bounding box center [167, 304] width 26 height 10
click at [18, 257] on div "Pen" at bounding box center [18, 304] width 26 height 10
click at [170, 257] on div "Undo" at bounding box center [170, 304] width 11 height 4
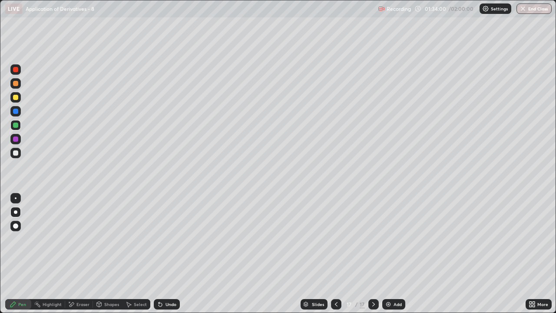
click at [172, 257] on div "Undo" at bounding box center [170, 304] width 11 height 4
click at [171, 257] on div "Undo" at bounding box center [170, 304] width 11 height 4
click at [16, 98] on div at bounding box center [15, 97] width 5 height 5
click at [15, 157] on div at bounding box center [15, 153] width 10 height 10
click at [165, 257] on div "Undo" at bounding box center [170, 304] width 11 height 4
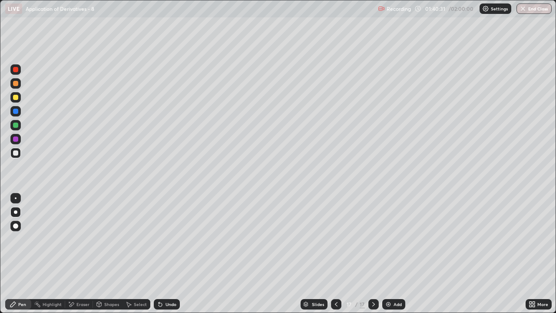
click at [393, 257] on div "Add" at bounding box center [397, 304] width 8 height 4
click at [398, 257] on div "Add" at bounding box center [397, 304] width 8 height 4
click at [20, 257] on div "Pen" at bounding box center [22, 304] width 8 height 4
click at [15, 123] on div at bounding box center [15, 124] width 5 height 5
click at [335, 257] on icon at bounding box center [336, 304] width 3 height 4
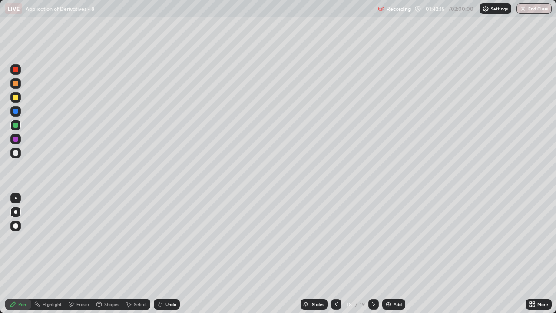
click at [335, 257] on icon at bounding box center [335, 303] width 7 height 7
click at [372, 257] on icon at bounding box center [373, 304] width 3 height 4
click at [104, 257] on div "Shapes" at bounding box center [111, 304] width 15 height 4
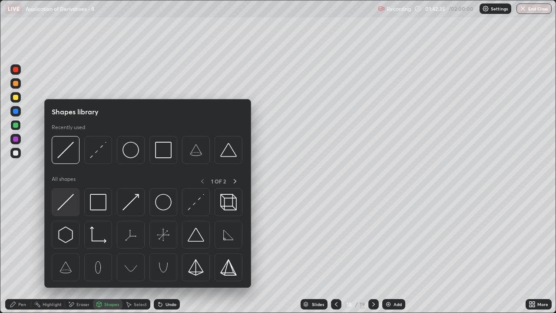
click at [67, 205] on img at bounding box center [65, 202] width 16 height 16
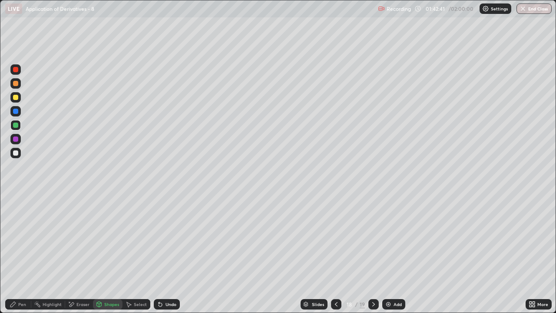
click at [14, 155] on div at bounding box center [15, 152] width 5 height 5
click at [22, 257] on div "Pen" at bounding box center [22, 304] width 8 height 4
click at [336, 257] on icon at bounding box center [335, 303] width 7 height 7
click at [370, 257] on div at bounding box center [373, 303] width 10 height 17
click at [338, 257] on div at bounding box center [336, 304] width 10 height 10
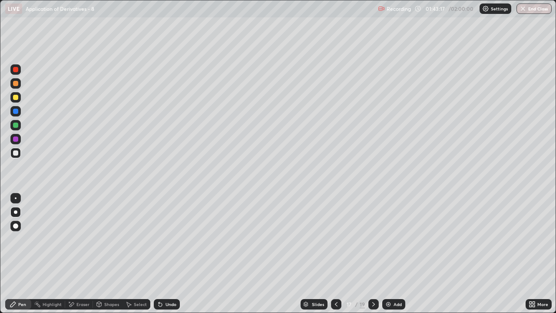
click at [373, 257] on icon at bounding box center [373, 303] width 7 height 7
click at [336, 257] on icon at bounding box center [335, 303] width 7 height 7
click at [372, 257] on icon at bounding box center [373, 303] width 7 height 7
click at [106, 257] on div "Shapes" at bounding box center [111, 304] width 15 height 4
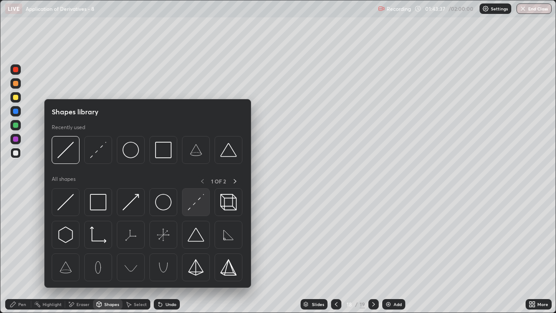
click at [195, 201] on img at bounding box center [196, 202] width 16 height 16
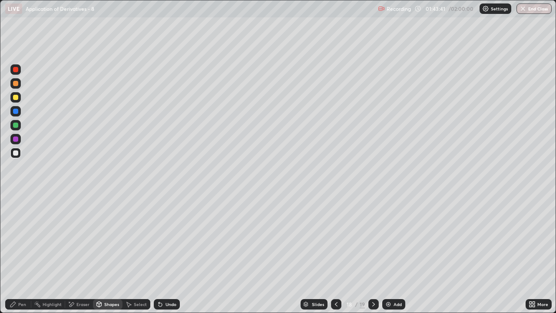
click at [20, 257] on div "Pen" at bounding box center [18, 304] width 26 height 10
click at [17, 97] on div at bounding box center [15, 97] width 5 height 5
click at [174, 257] on div "Undo" at bounding box center [170, 304] width 11 height 4
click at [177, 257] on div "Undo" at bounding box center [167, 304] width 26 height 10
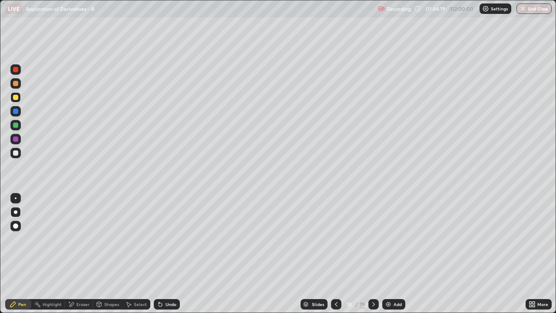
click at [168, 257] on div "Undo" at bounding box center [167, 304] width 26 height 10
click at [173, 257] on div "Undo" at bounding box center [170, 304] width 11 height 4
click at [173, 257] on div "Undo" at bounding box center [167, 304] width 26 height 10
click at [14, 86] on div at bounding box center [15, 83] width 10 height 10
click at [372, 257] on icon at bounding box center [373, 303] width 7 height 7
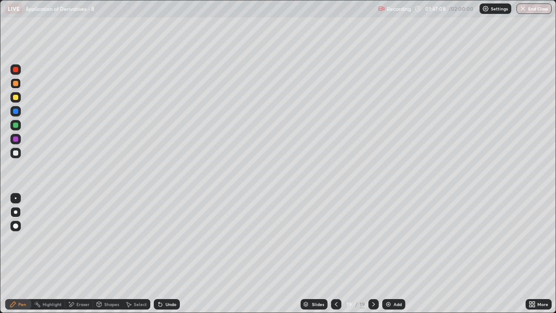
click at [16, 157] on div at bounding box center [15, 153] width 10 height 10
click at [166, 257] on div "Undo" at bounding box center [170, 304] width 11 height 4
click at [168, 257] on div "Undo" at bounding box center [170, 304] width 11 height 4
click at [169, 257] on div "Undo" at bounding box center [170, 304] width 11 height 4
click at [78, 257] on div "Eraser" at bounding box center [79, 304] width 28 height 10
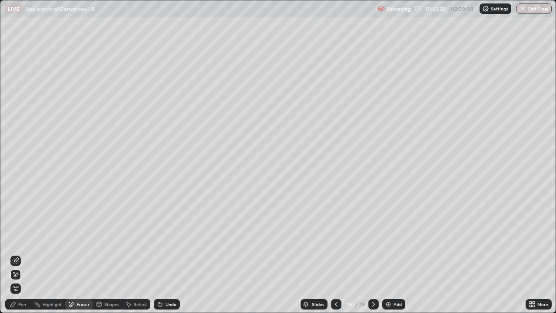
click at [136, 257] on div "Select" at bounding box center [136, 304] width 28 height 10
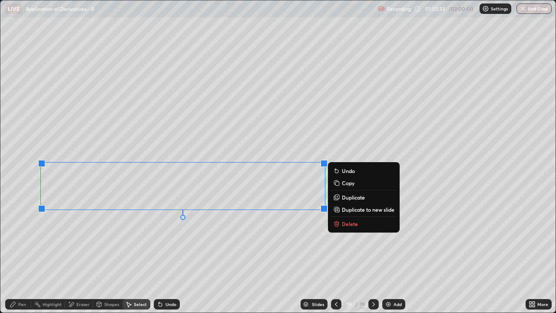
click at [348, 210] on p "Duplicate to new slide" at bounding box center [368, 209] width 53 height 7
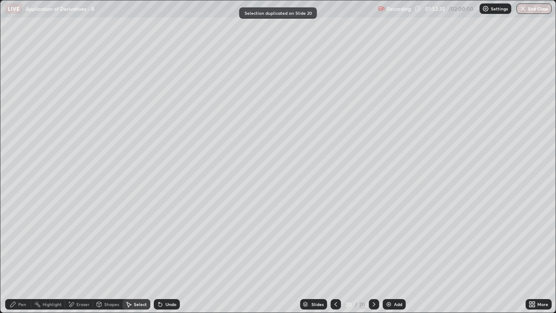
click at [335, 257] on icon at bounding box center [335, 303] width 7 height 7
click at [80, 257] on div "Eraser" at bounding box center [79, 304] width 28 height 10
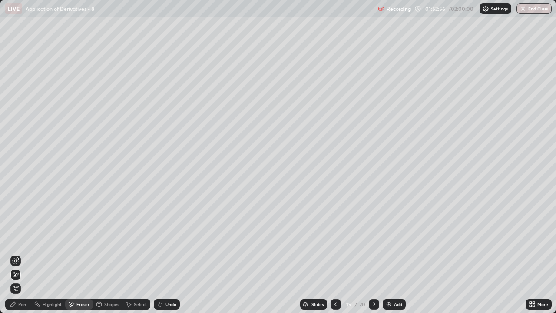
click at [166, 257] on div "Undo" at bounding box center [170, 304] width 11 height 4
click at [18, 257] on div "Pen" at bounding box center [18, 304] width 26 height 10
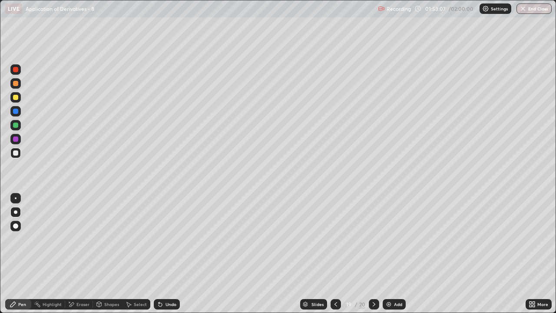
click at [532, 257] on icon at bounding box center [533, 305] width 2 height 2
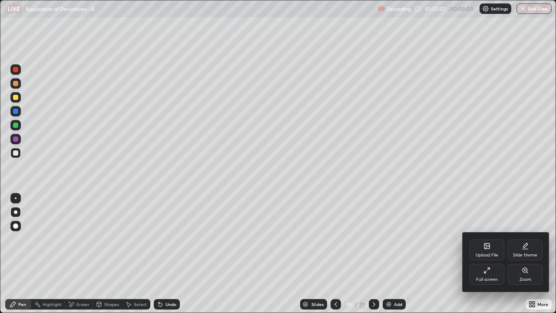
click at [485, 257] on icon at bounding box center [486, 270] width 7 height 7
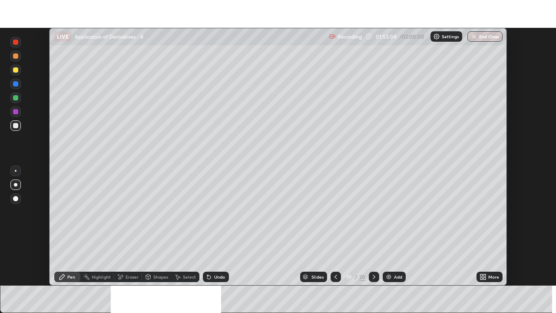
scroll to position [43147, 42849]
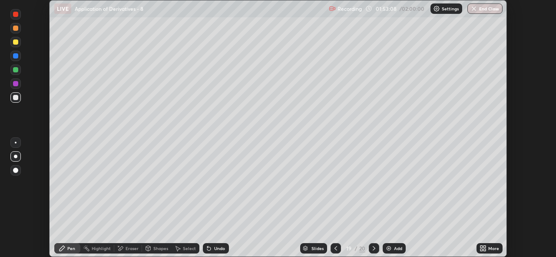
click at [489, 250] on div "More" at bounding box center [493, 249] width 11 height 4
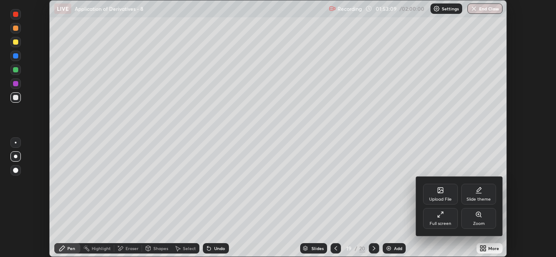
click at [441, 220] on div "Full screen" at bounding box center [440, 218] width 35 height 21
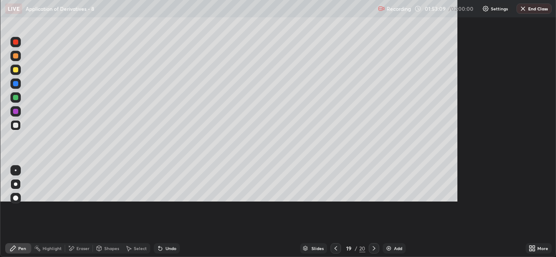
scroll to position [313, 556]
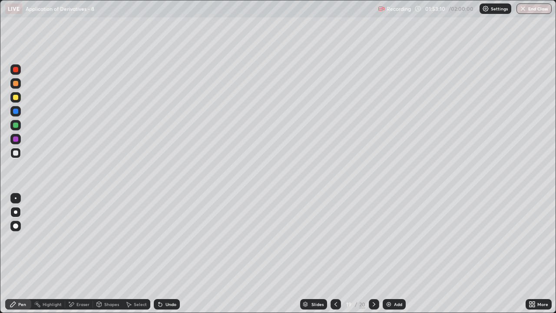
click at [19, 257] on div "Pen" at bounding box center [18, 304] width 26 height 10
click at [169, 257] on div "Undo" at bounding box center [170, 304] width 11 height 4
click at [75, 257] on div "Eraser" at bounding box center [79, 304] width 28 height 10
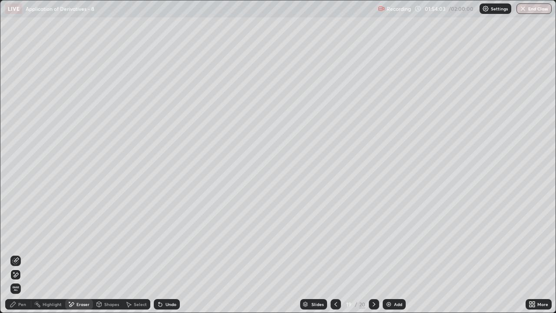
click at [20, 257] on div "Pen" at bounding box center [18, 304] width 26 height 10
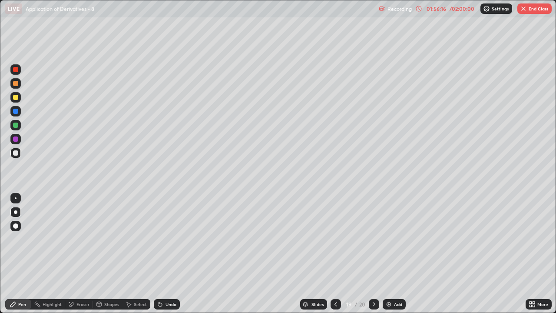
click at [164, 257] on div "Undo" at bounding box center [167, 304] width 26 height 10
click at [373, 257] on icon at bounding box center [373, 303] width 7 height 7
click at [78, 257] on div "Eraser" at bounding box center [79, 304] width 28 height 10
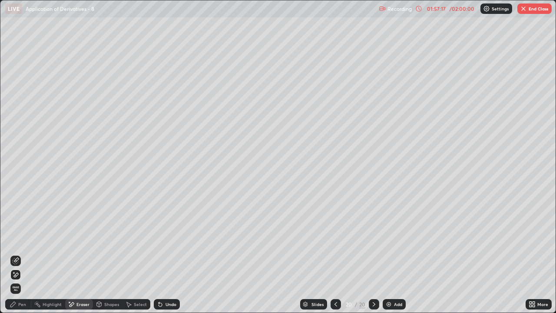
click at [140, 257] on div "Select" at bounding box center [140, 304] width 13 height 4
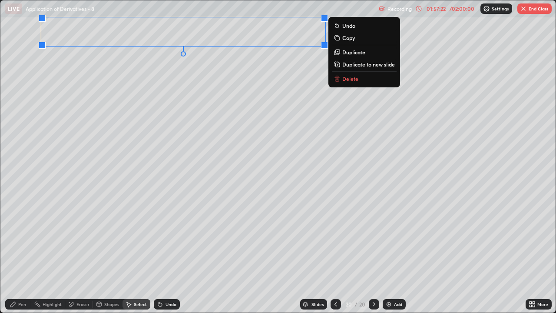
click at [25, 257] on div "Pen" at bounding box center [18, 304] width 26 height 10
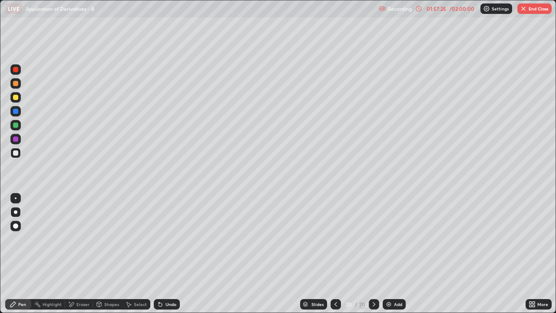
click at [533, 257] on icon at bounding box center [533, 305] width 2 height 2
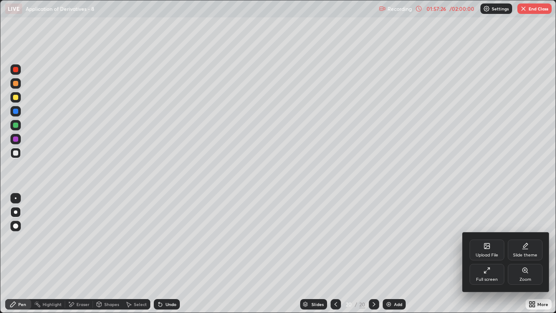
click at [490, 257] on div "Full screen" at bounding box center [487, 279] width 22 height 4
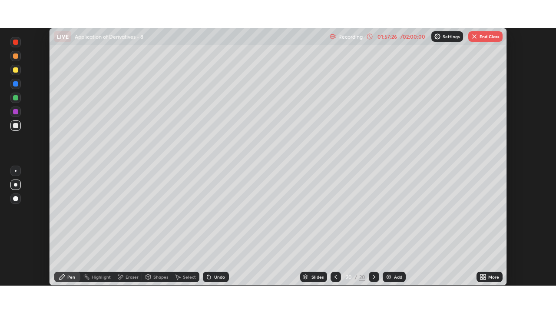
scroll to position [43147, 42849]
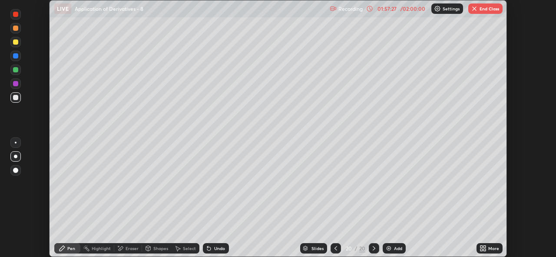
click at [484, 251] on icon at bounding box center [484, 250] width 2 height 2
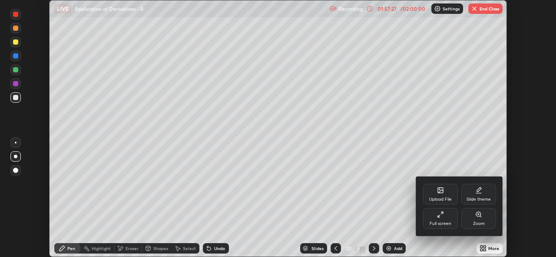
click at [445, 224] on div "Full screen" at bounding box center [440, 224] width 22 height 4
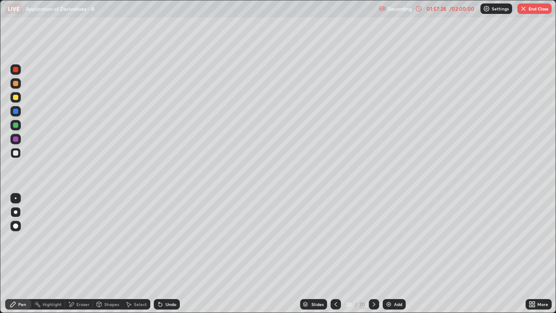
scroll to position [313, 556]
click at [13, 154] on div at bounding box center [15, 152] width 5 height 5
click at [169, 257] on div "Undo" at bounding box center [167, 304] width 26 height 10
click at [171, 257] on div "Undo" at bounding box center [170, 304] width 11 height 4
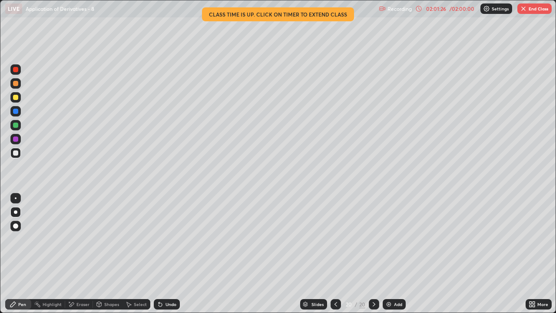
click at [168, 257] on div "Undo" at bounding box center [170, 304] width 11 height 4
click at [175, 257] on div "Undo" at bounding box center [170, 304] width 11 height 4
click at [171, 257] on div "Undo" at bounding box center [167, 304] width 26 height 10
click at [172, 257] on div "Undo" at bounding box center [167, 304] width 26 height 10
click at [174, 257] on div "Undo" at bounding box center [167, 304] width 26 height 10
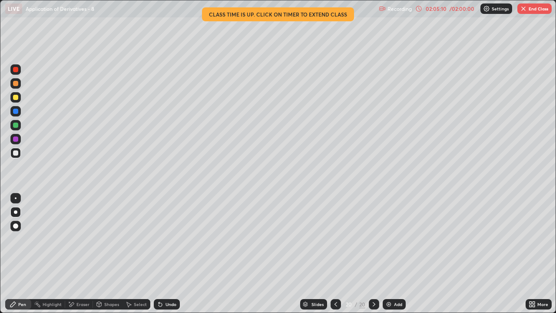
click at [528, 8] on button "End Class" at bounding box center [534, 8] width 34 height 10
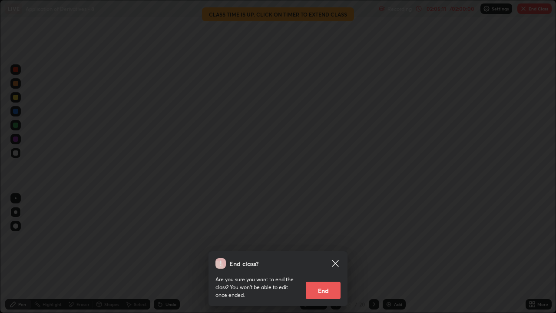
click at [326, 257] on button "End" at bounding box center [323, 289] width 35 height 17
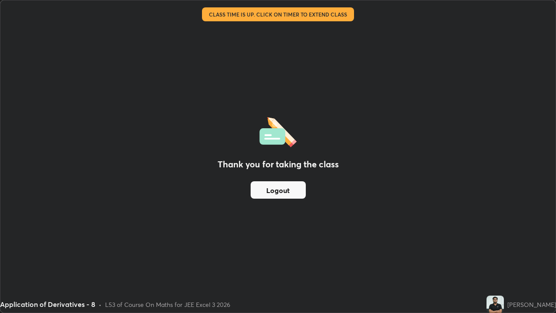
click at [289, 193] on button "Logout" at bounding box center [277, 189] width 55 height 17
